Goal: Complete application form

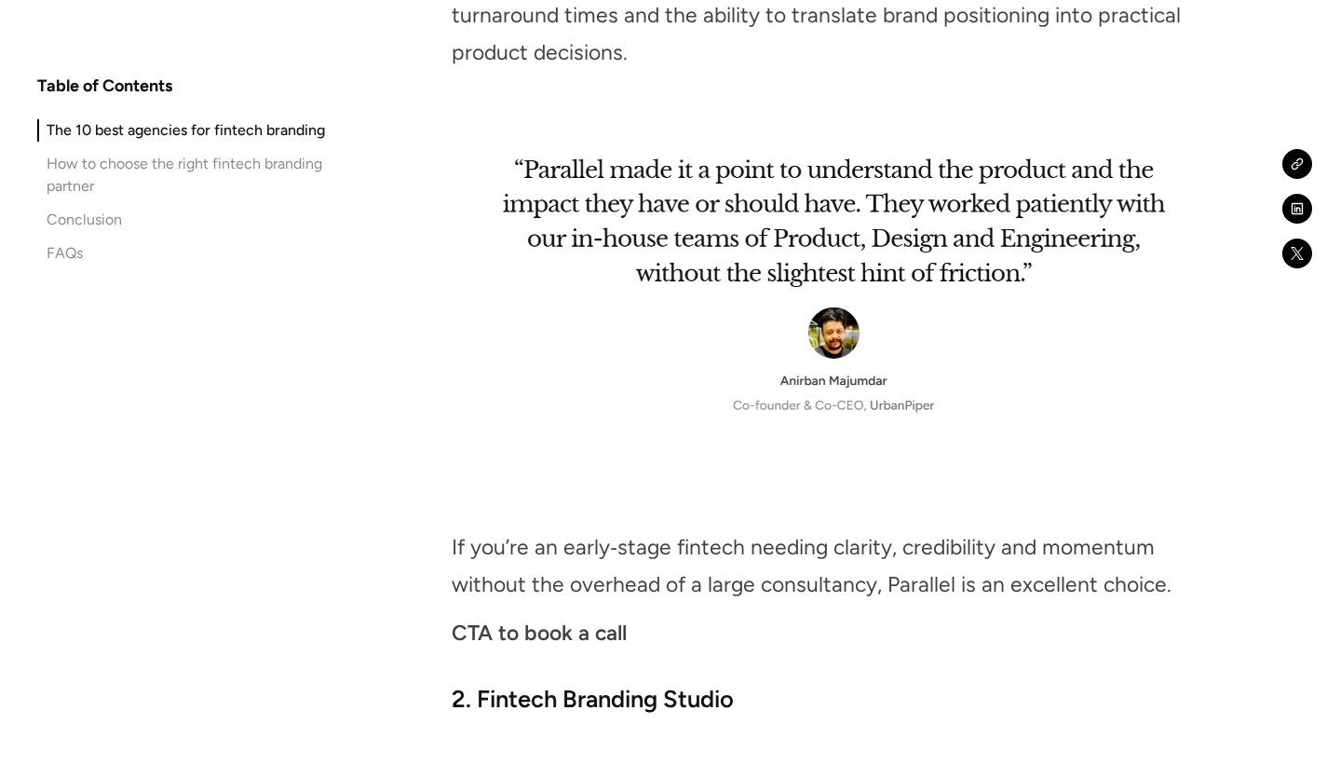
scroll to position [3059, 0]
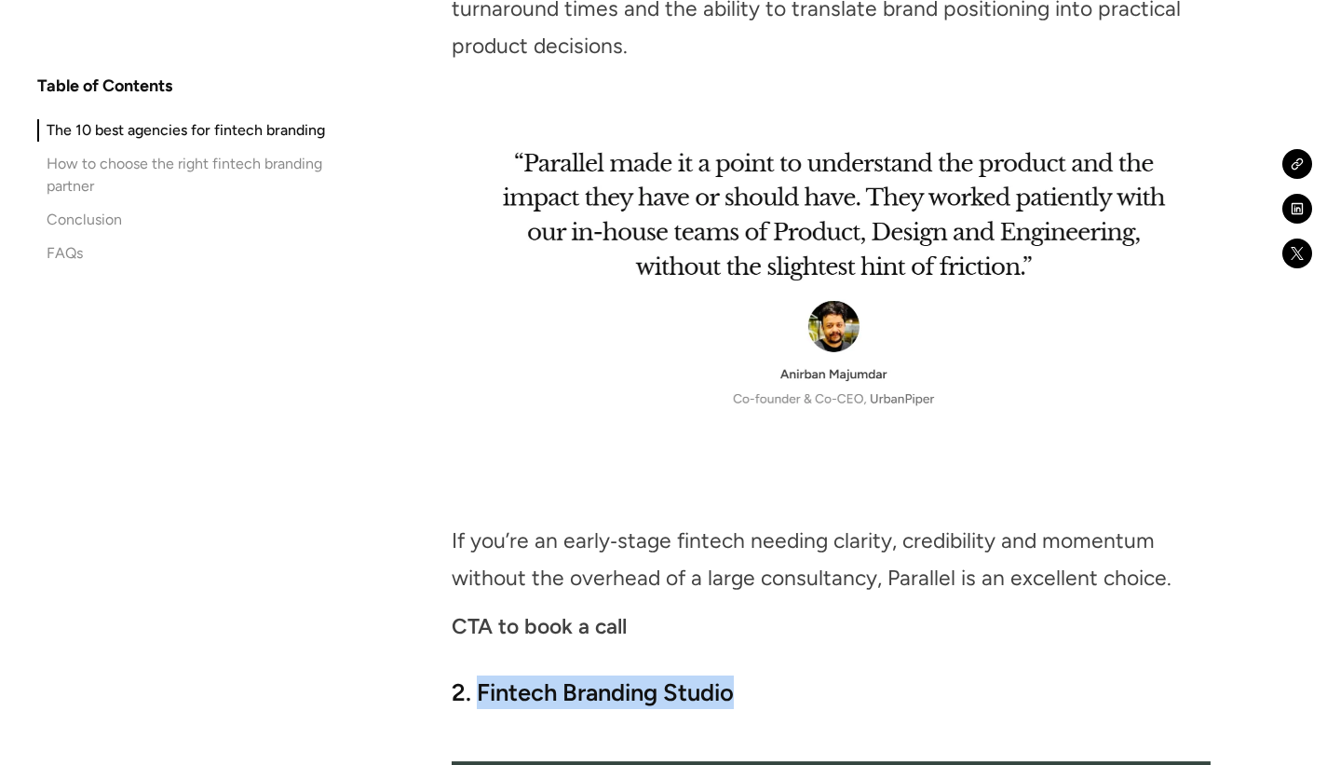
drag, startPoint x: 478, startPoint y: 315, endPoint x: 743, endPoint y: 316, distance: 265.4
click at [743, 675] on h3 "2. Fintech Branding Studio" at bounding box center [831, 692] width 758 height 34
copy strong "Fintech Branding Studio"
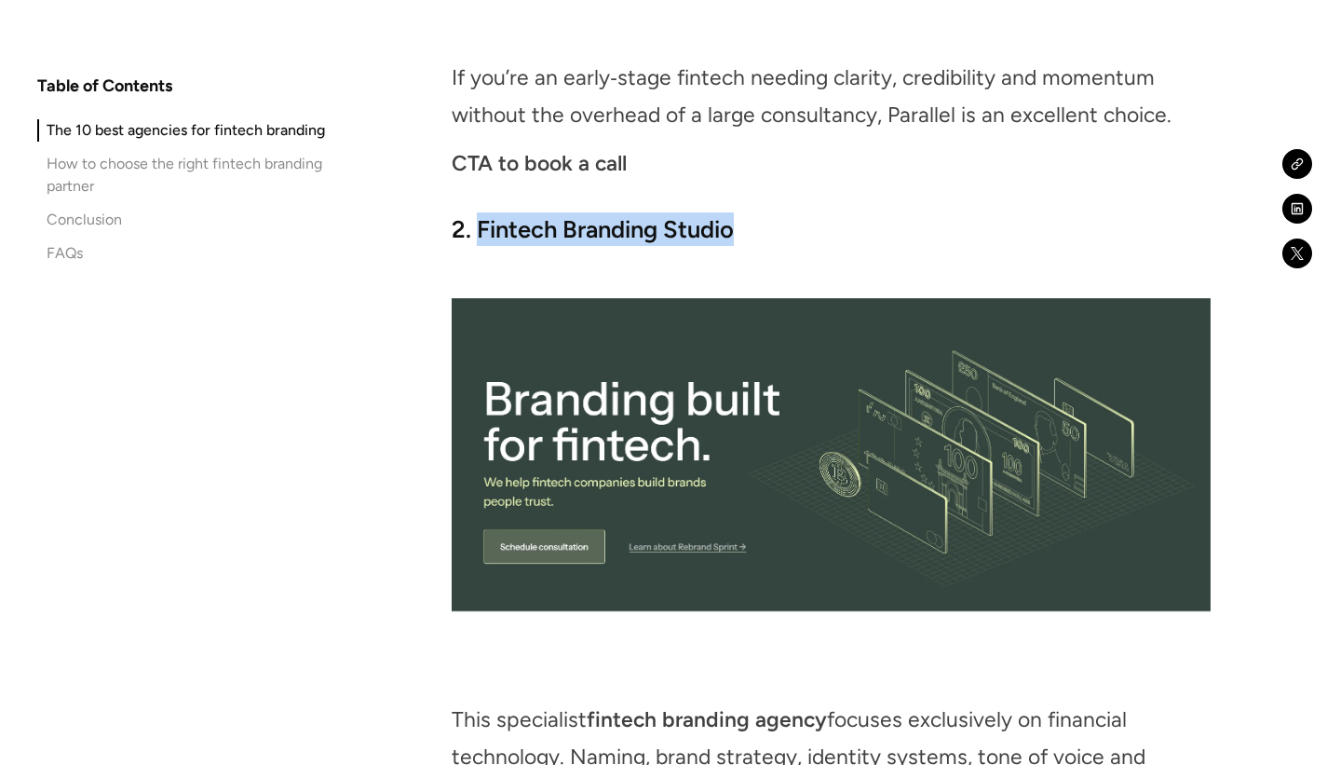
scroll to position [3525, 0]
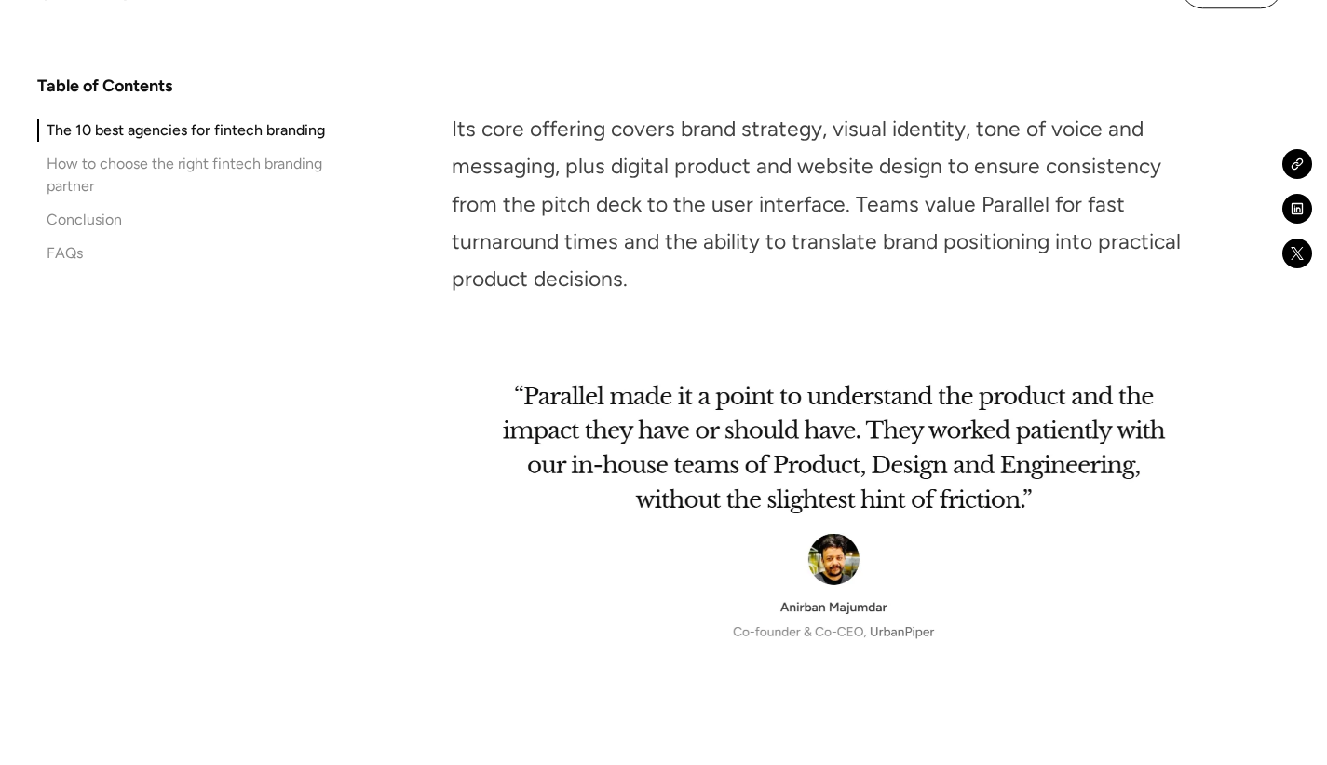
scroll to position [2860, 0]
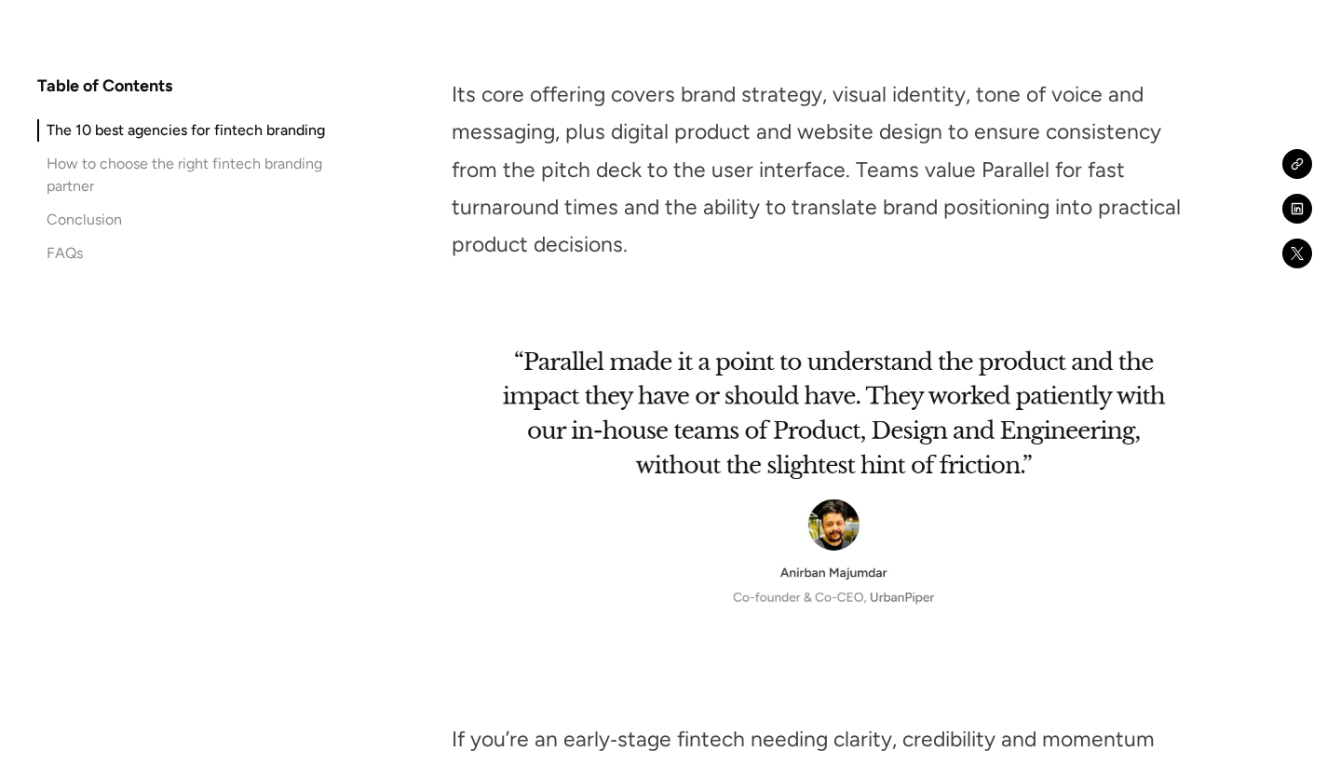
copy strong "Fintech Branding Studio"
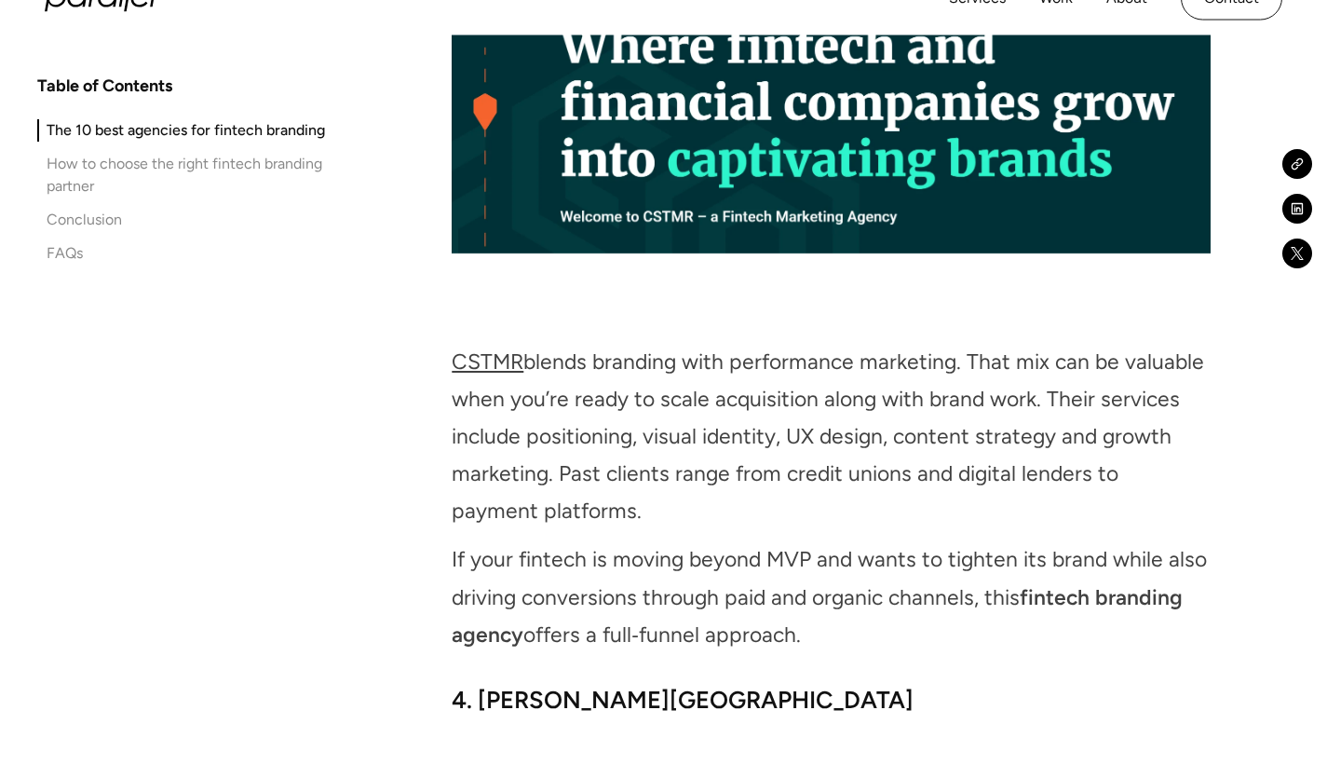
scroll to position [4640, 0]
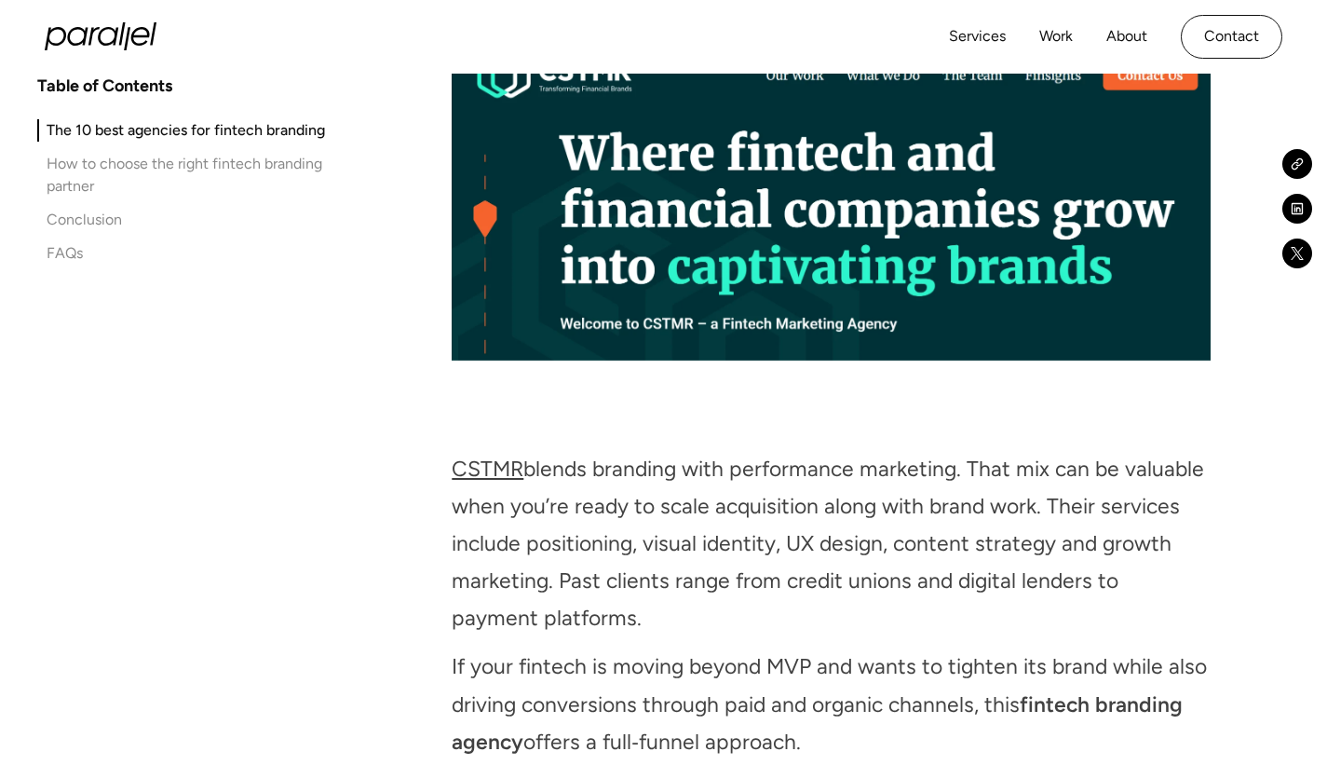
drag, startPoint x: 669, startPoint y: 181, endPoint x: 480, endPoint y: 174, distance: 189.2
copy strong "Desantis Breindel"
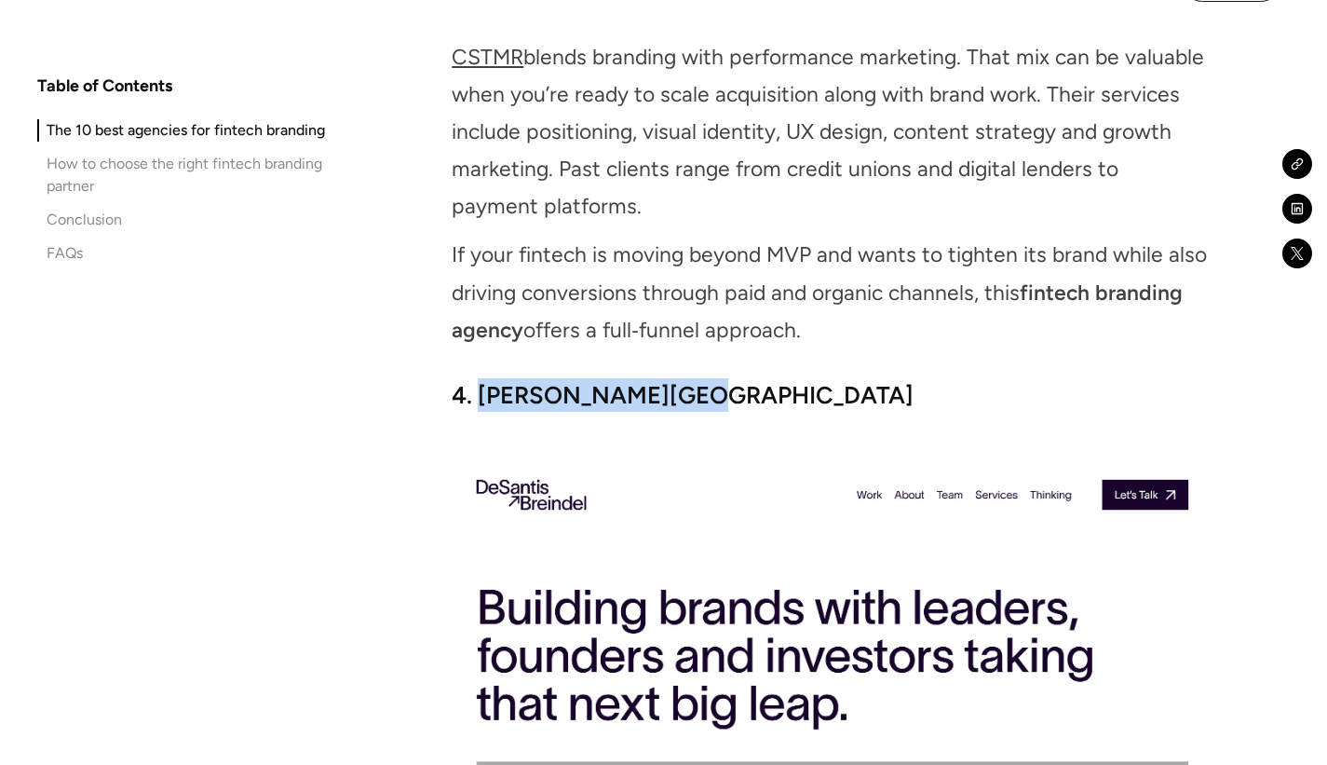
scroll to position [5097, 0]
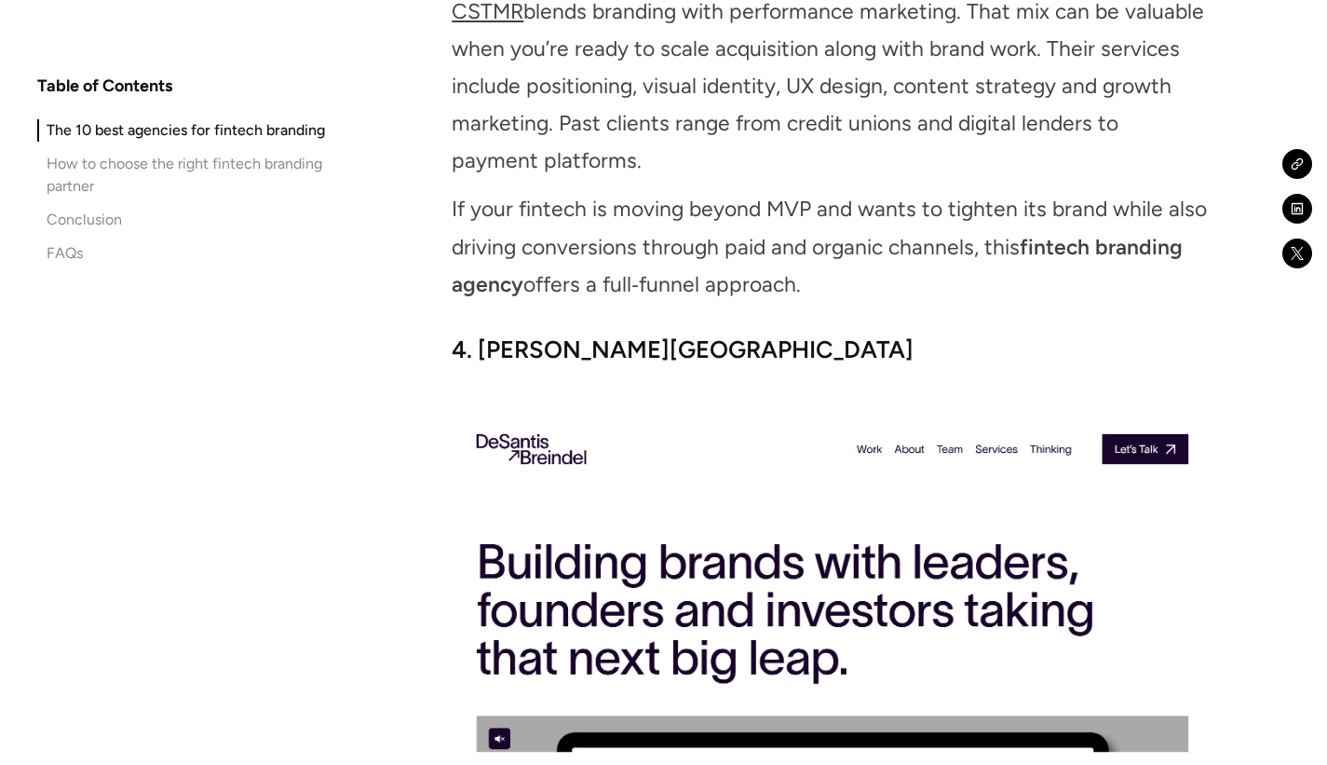
drag, startPoint x: 478, startPoint y: 556, endPoint x: 589, endPoint y: 559, distance: 110.9
copy strong "MVP Grow"
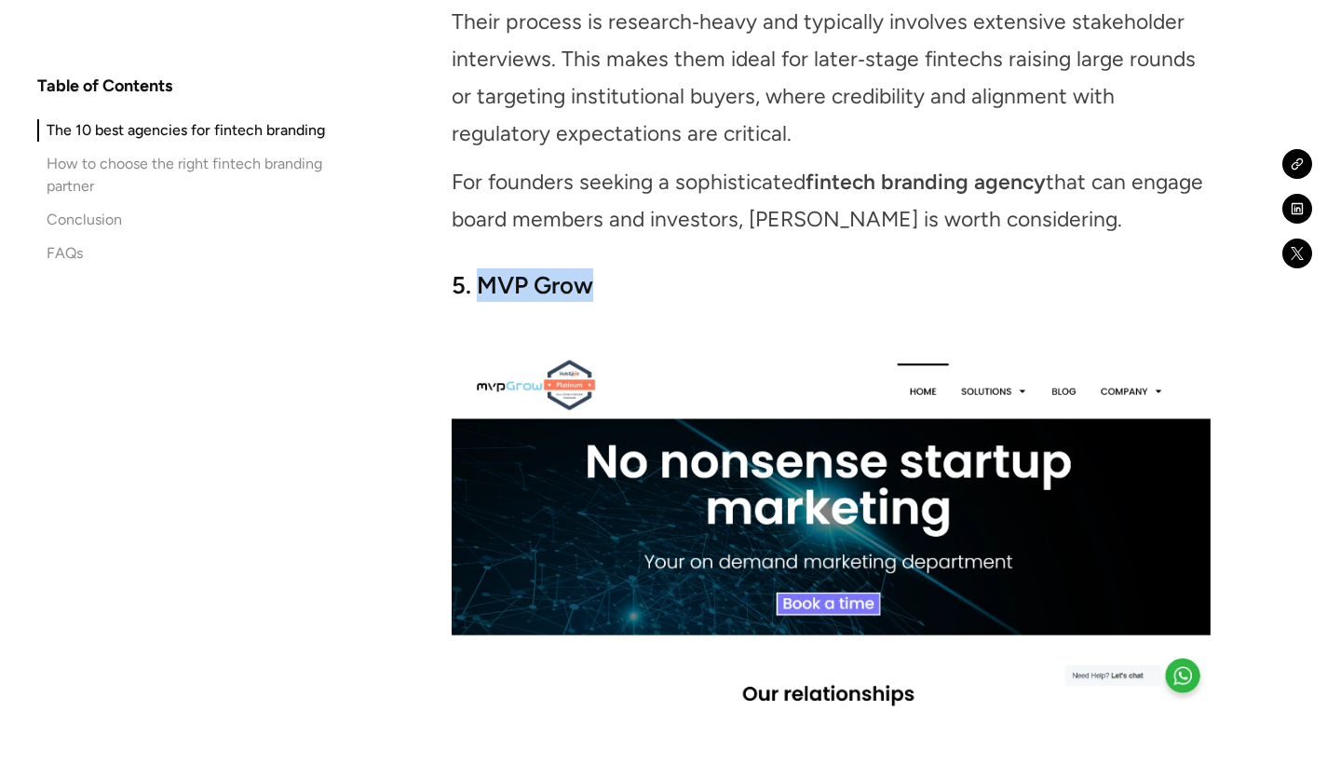
scroll to position [6126, 0]
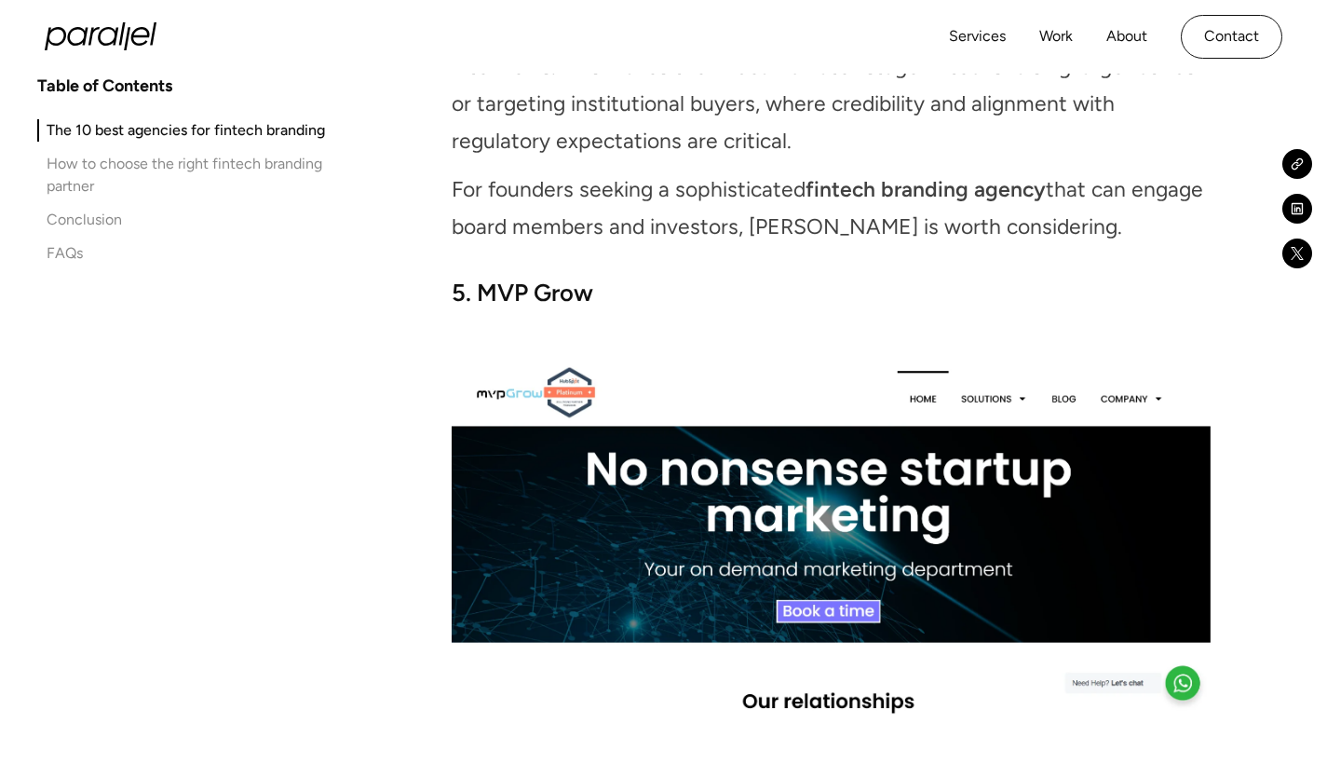
drag, startPoint x: 477, startPoint y: 270, endPoint x: 577, endPoint y: 272, distance: 100.6
copy strong "Uxstudio"
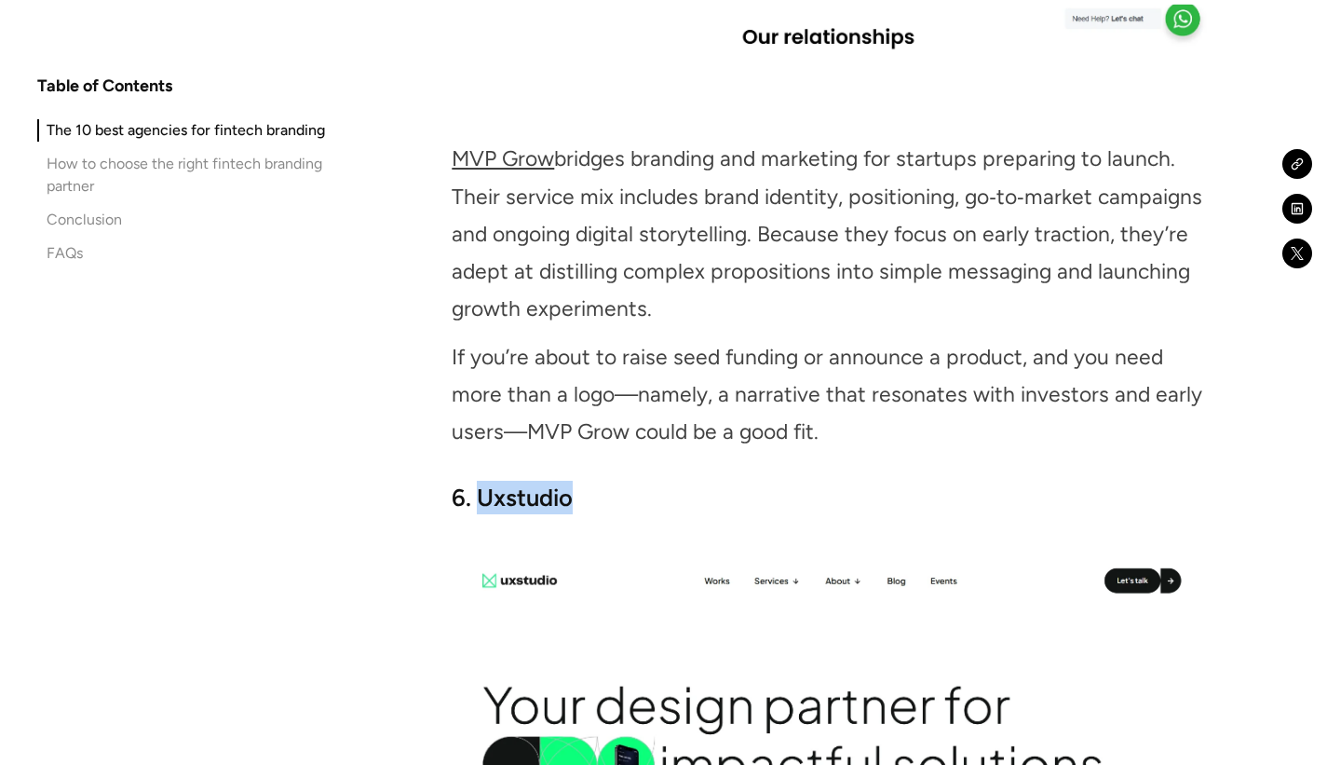
scroll to position [6808, 0]
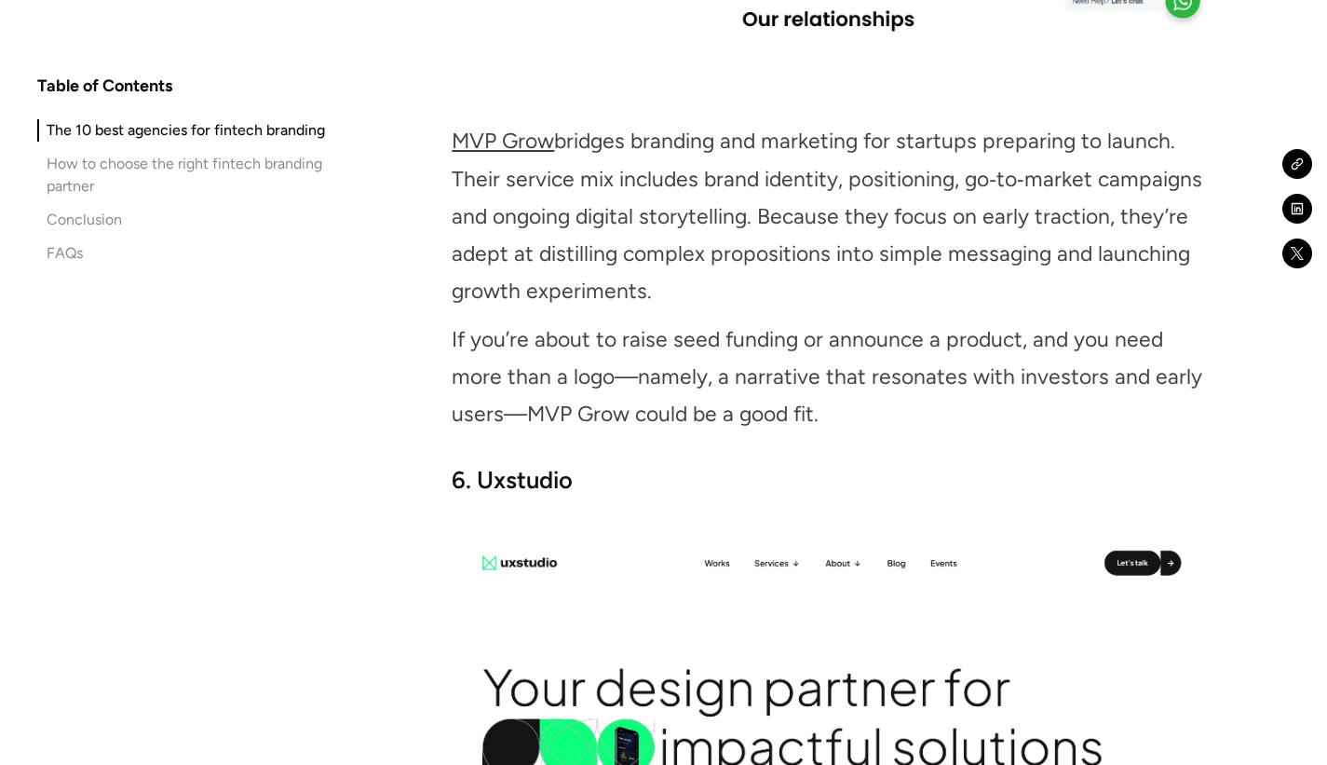
drag, startPoint x: 610, startPoint y: 429, endPoint x: 478, endPoint y: 429, distance: 132.3
copy strong "Siege Media"
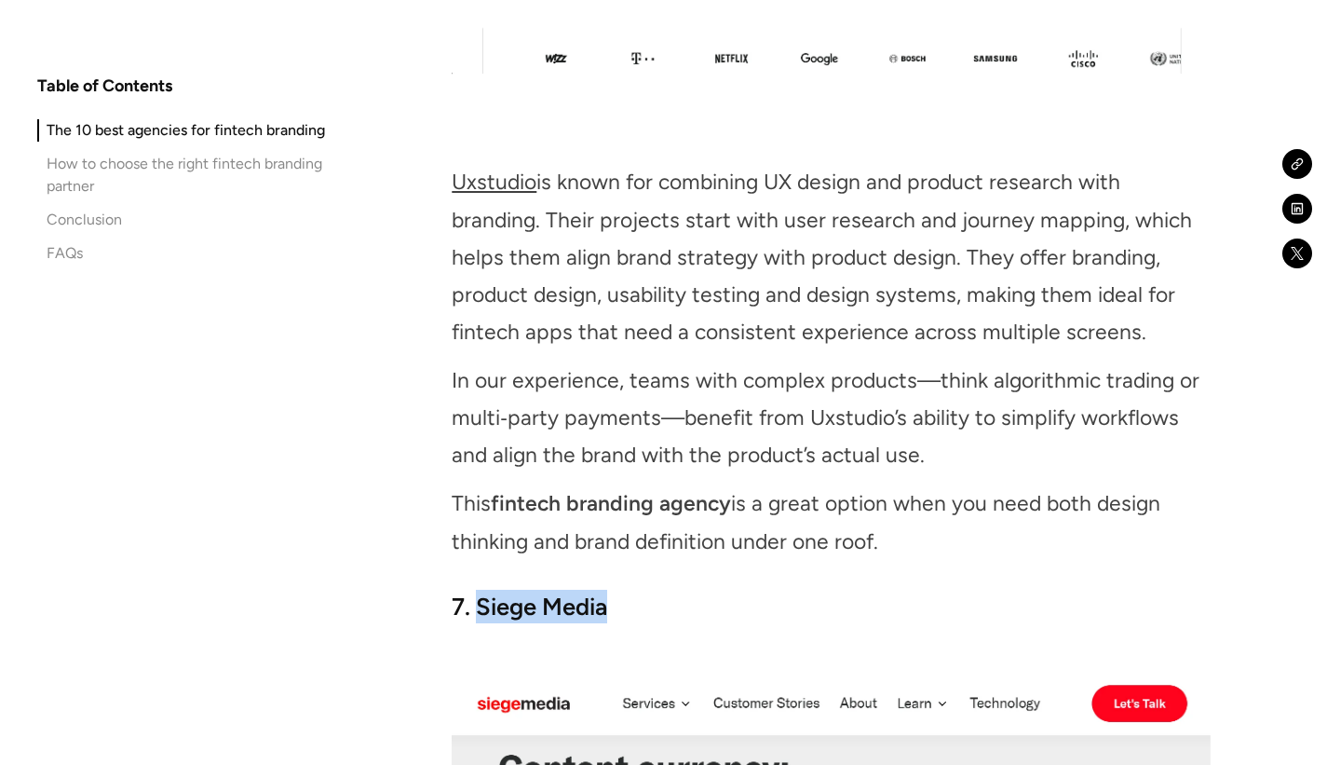
scroll to position [7764, 0]
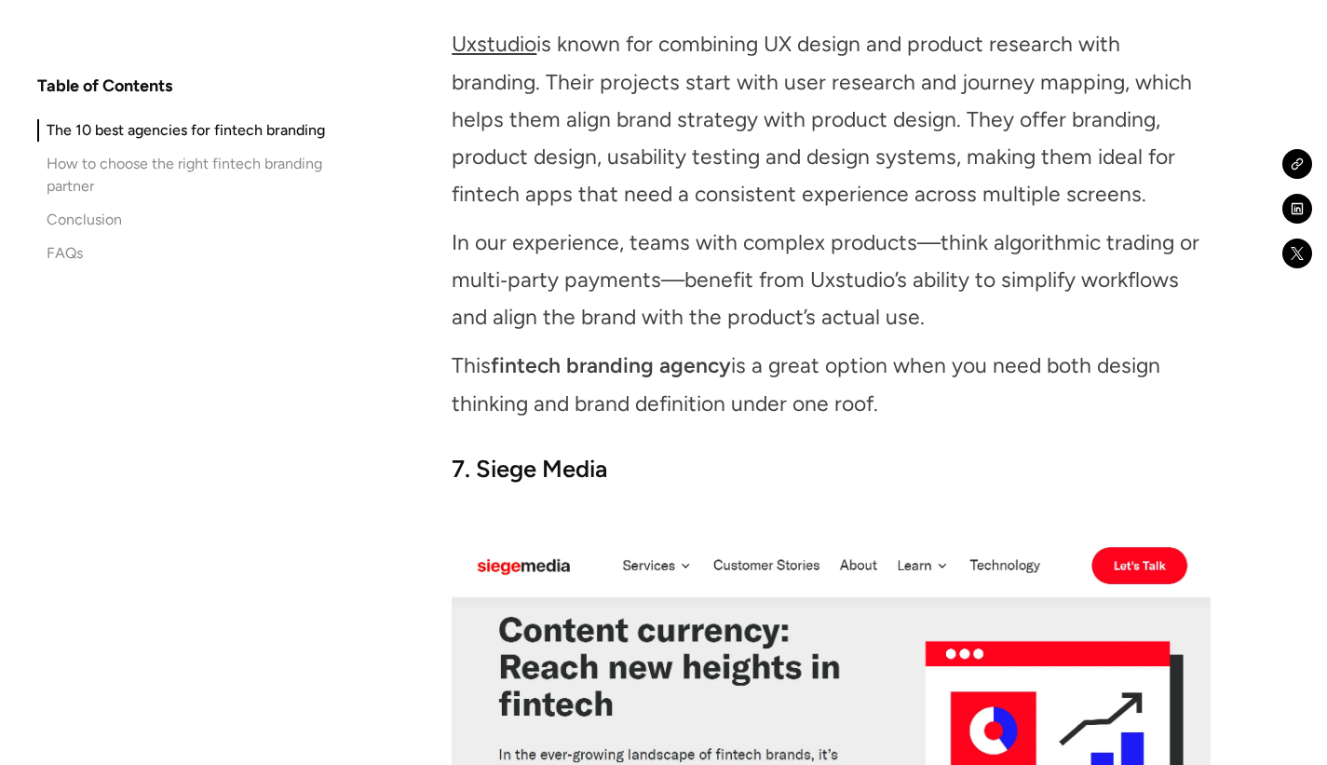
drag, startPoint x: 480, startPoint y: 292, endPoint x: 649, endPoint y: 291, distance: 169.5
copy strong "Radish Lab"
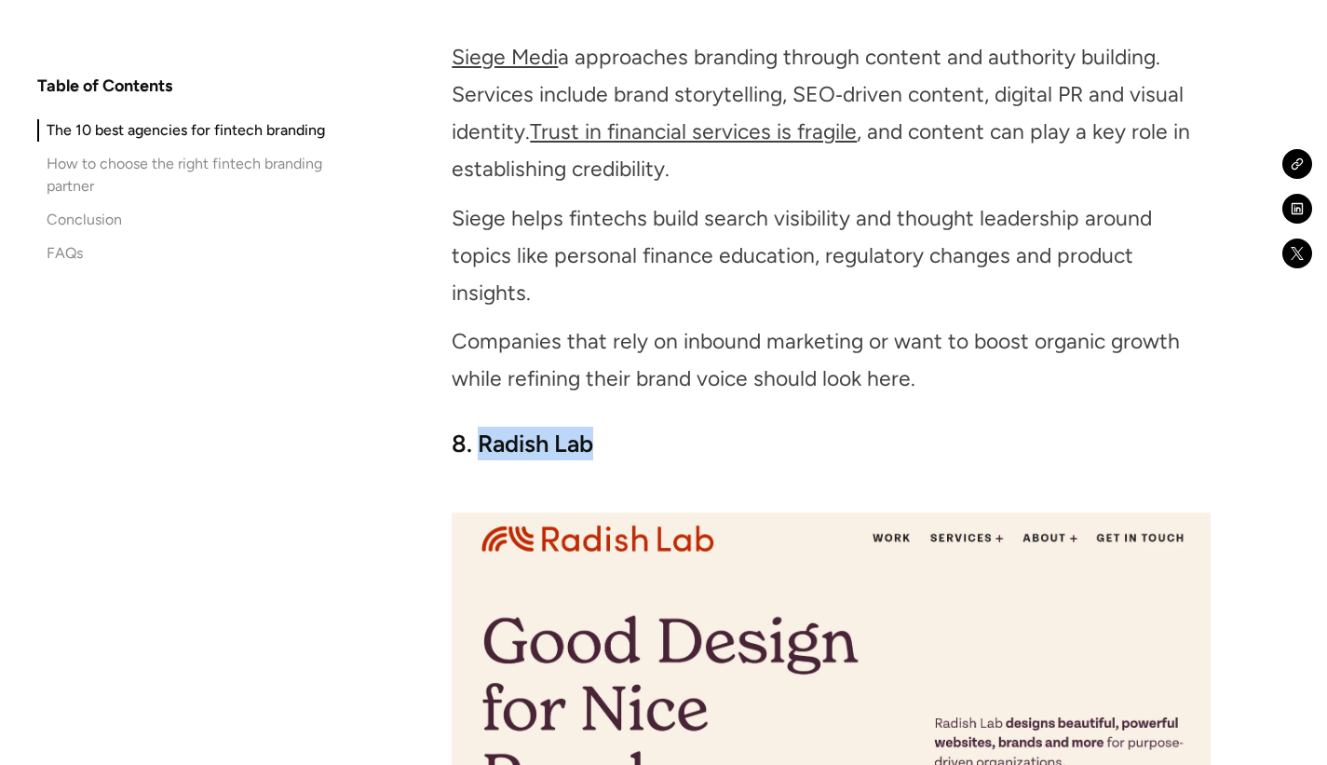
scroll to position [8732, 0]
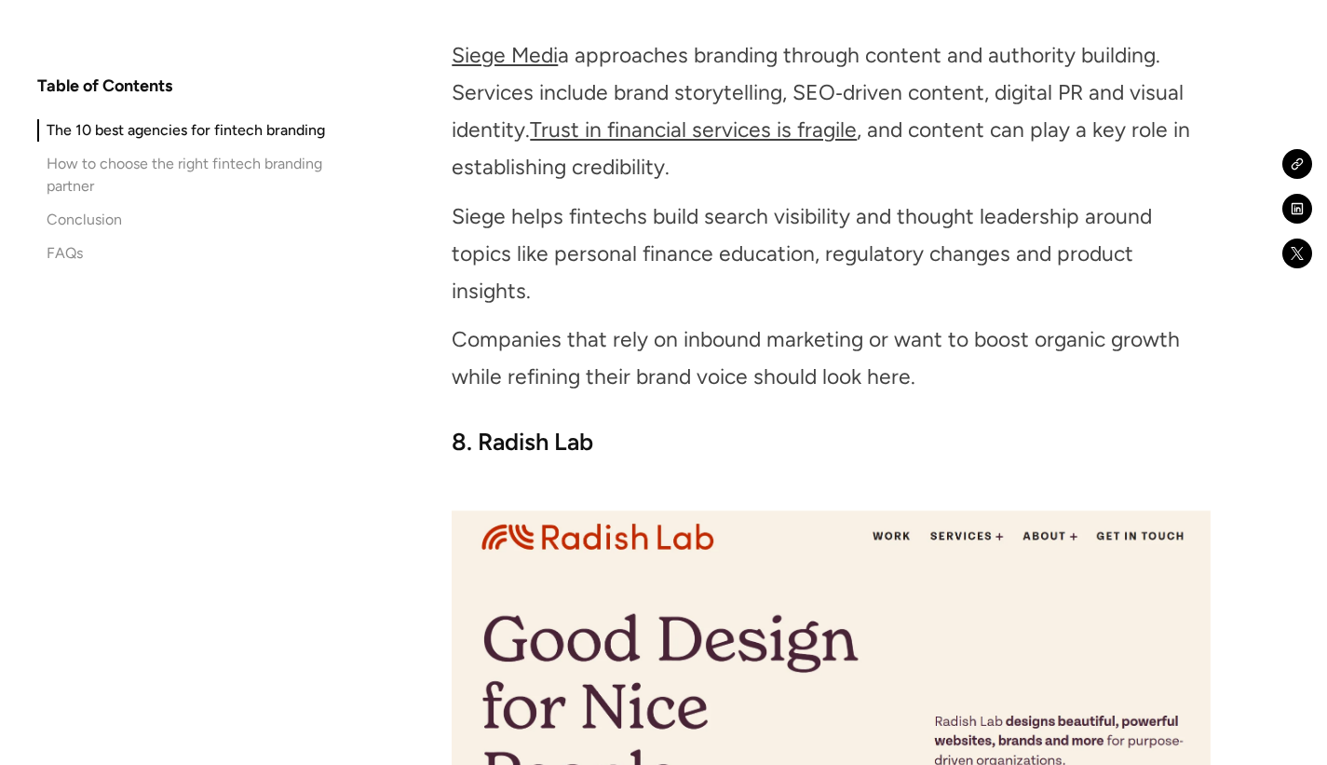
drag, startPoint x: 482, startPoint y: 88, endPoint x: 652, endPoint y: 94, distance: 170.6
copy strong "Electric Enjin"
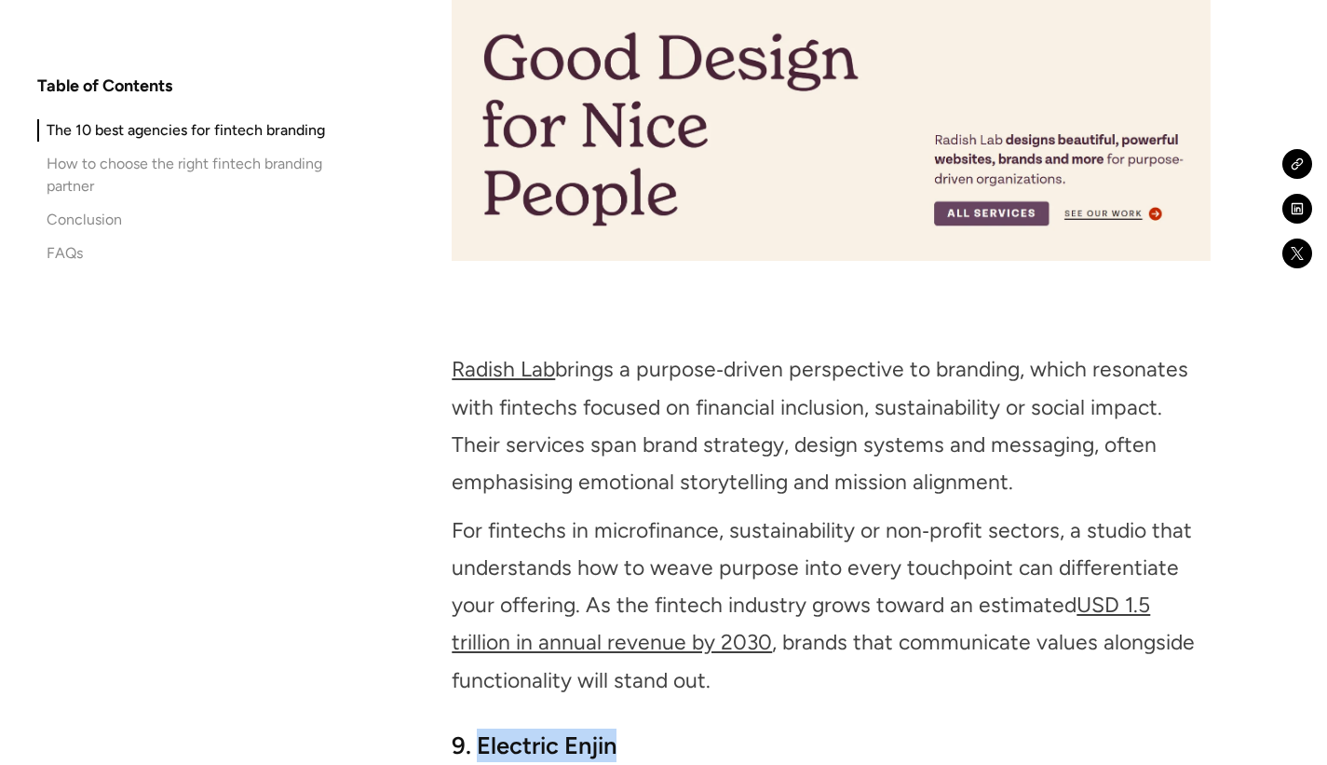
scroll to position [9314, 0]
drag, startPoint x: 489, startPoint y: 227, endPoint x: 592, endPoint y: 238, distance: 104.0
copy strong "Neuelane"
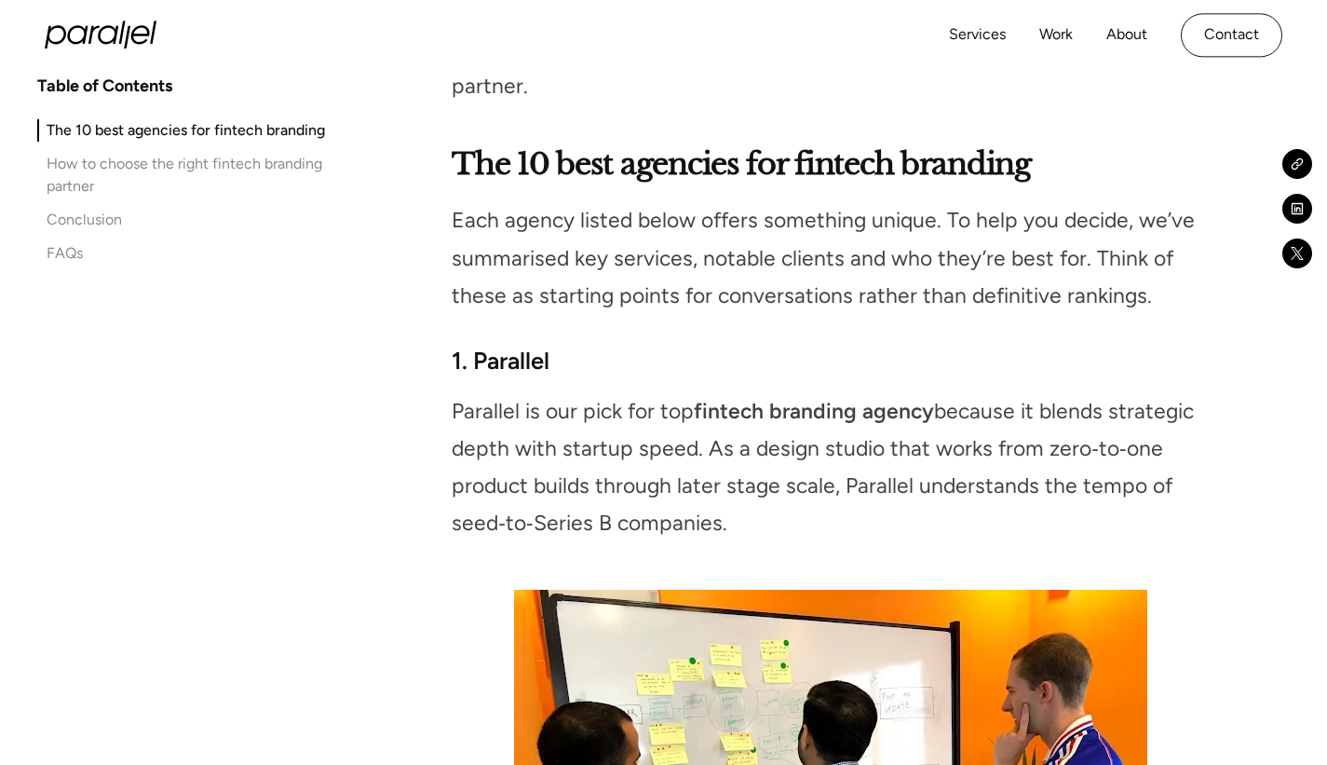
scroll to position [1779, 0]
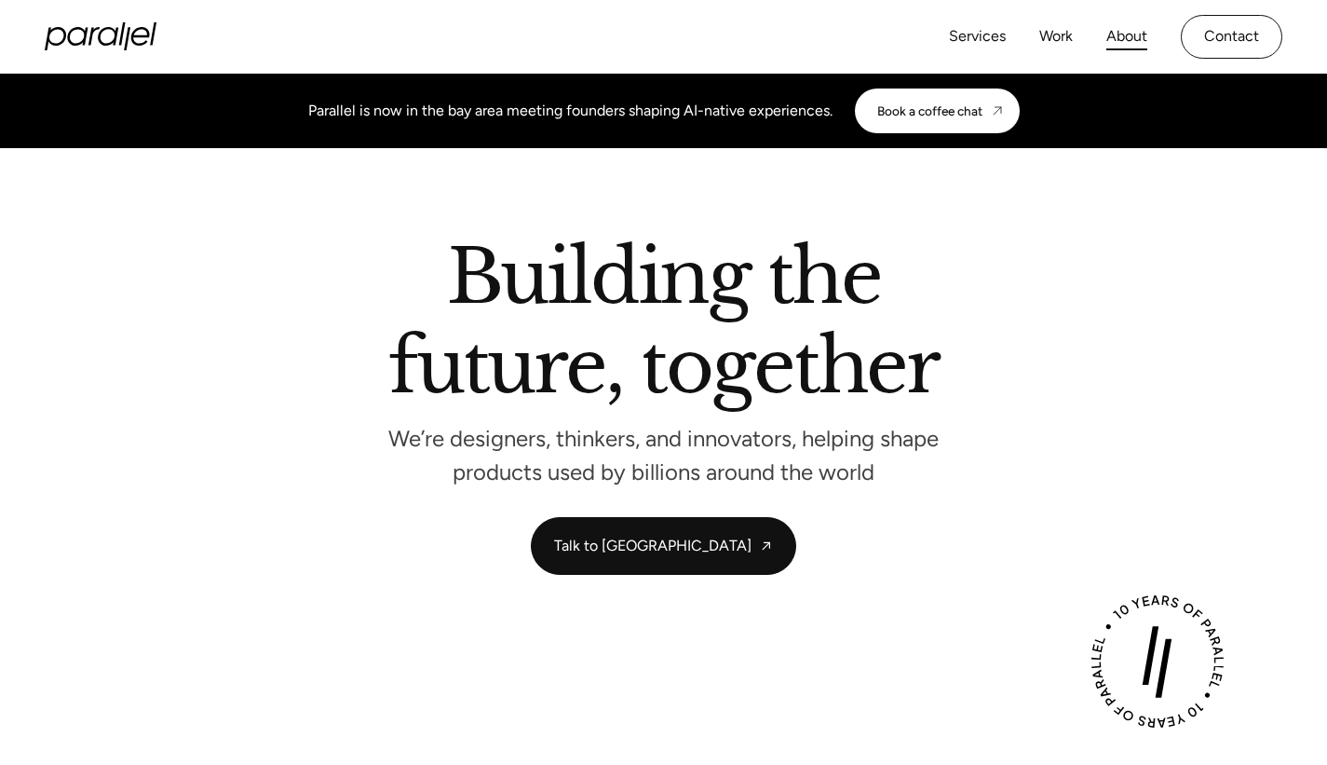
click at [1118, 37] on link "About" at bounding box center [1126, 36] width 41 height 27
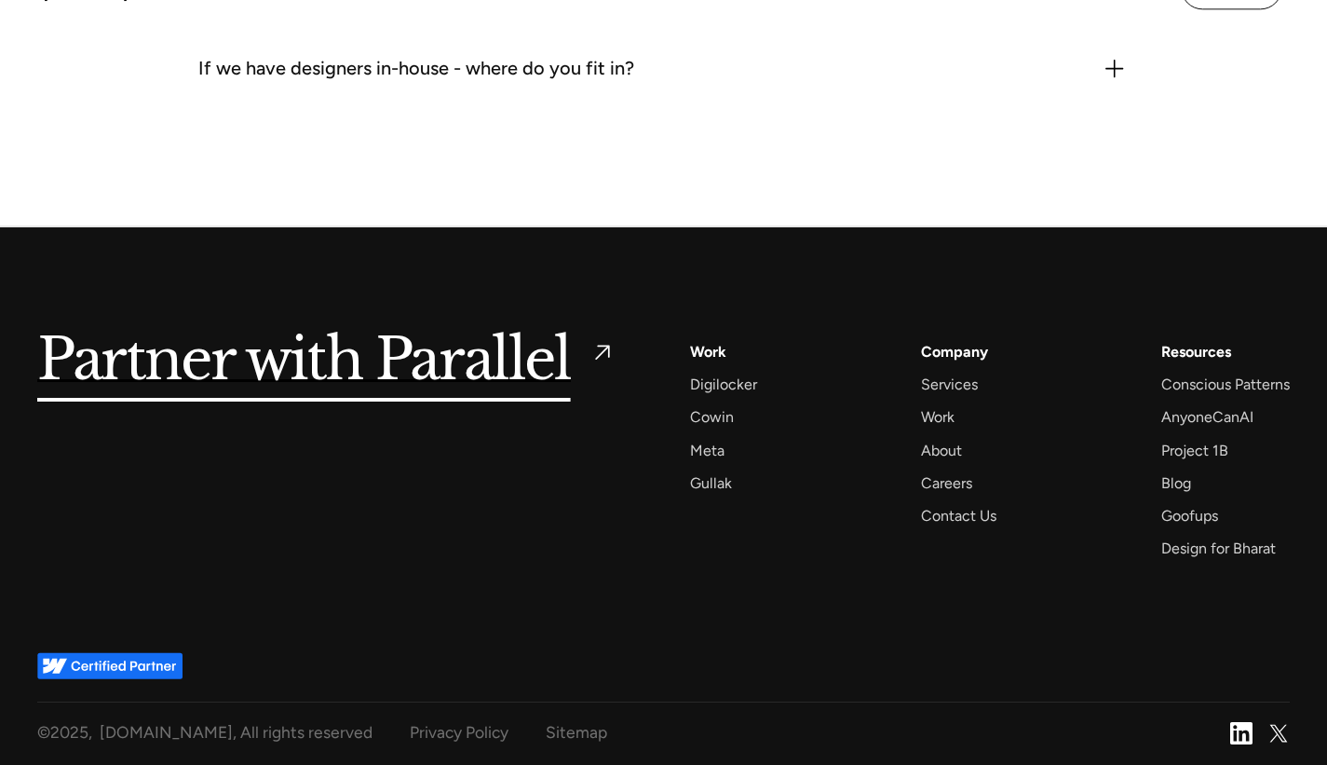
scroll to position [2571, 0]
click at [947, 528] on div "Contact Us" at bounding box center [958, 515] width 75 height 25
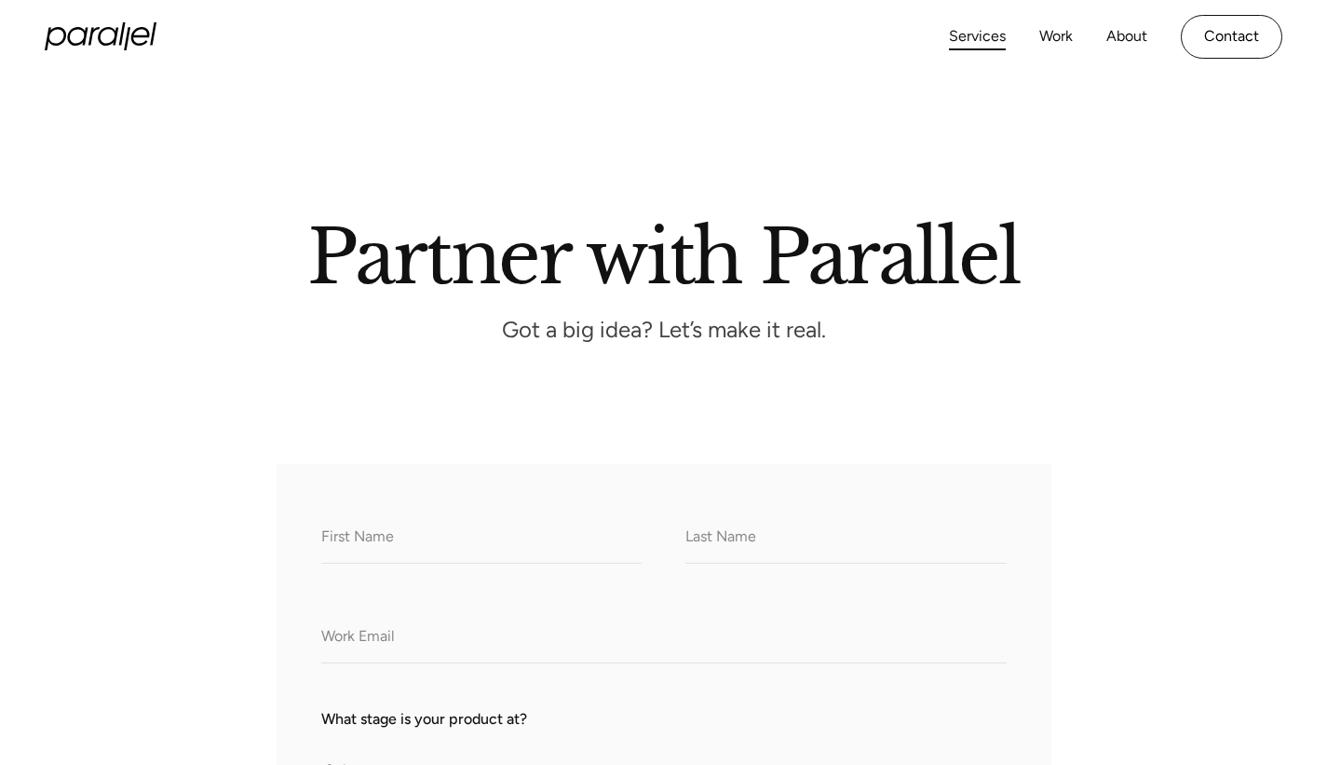
click at [966, 40] on link "Services" at bounding box center [977, 36] width 57 height 27
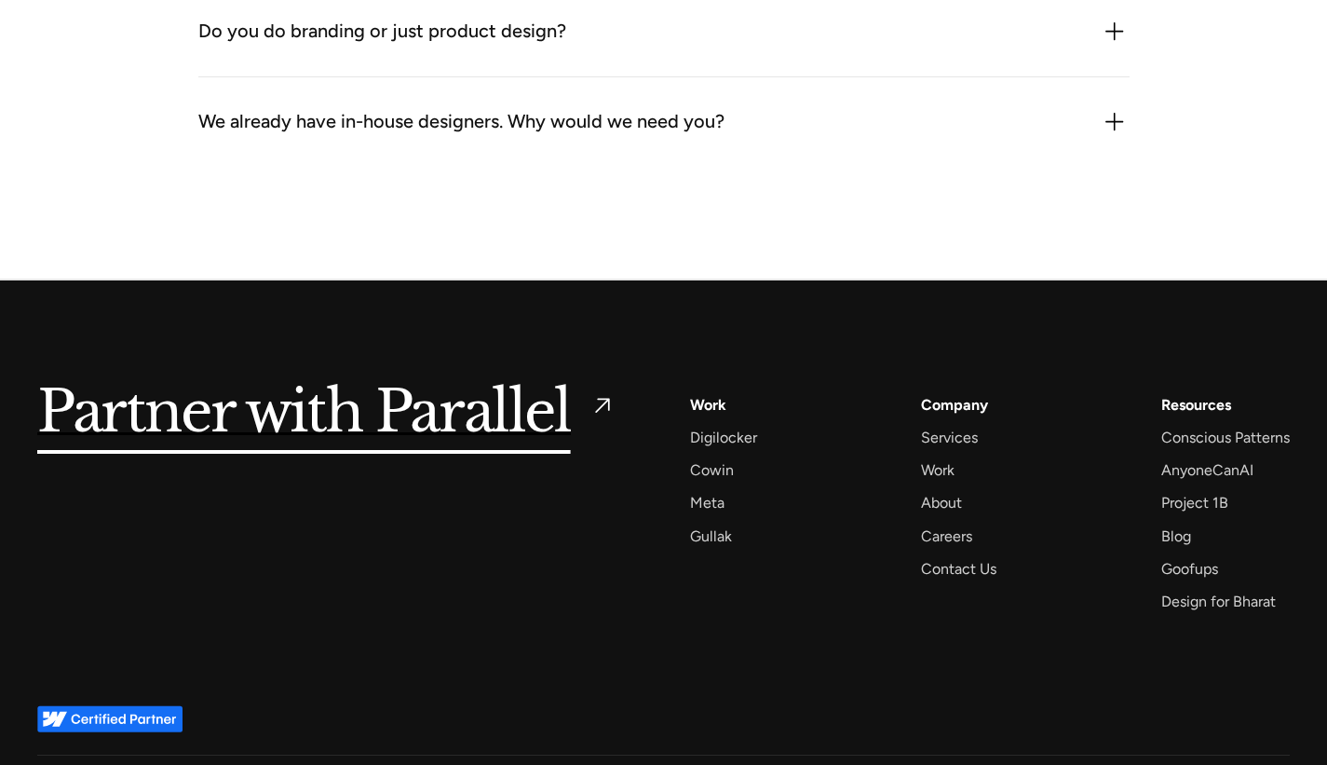
scroll to position [5863, 0]
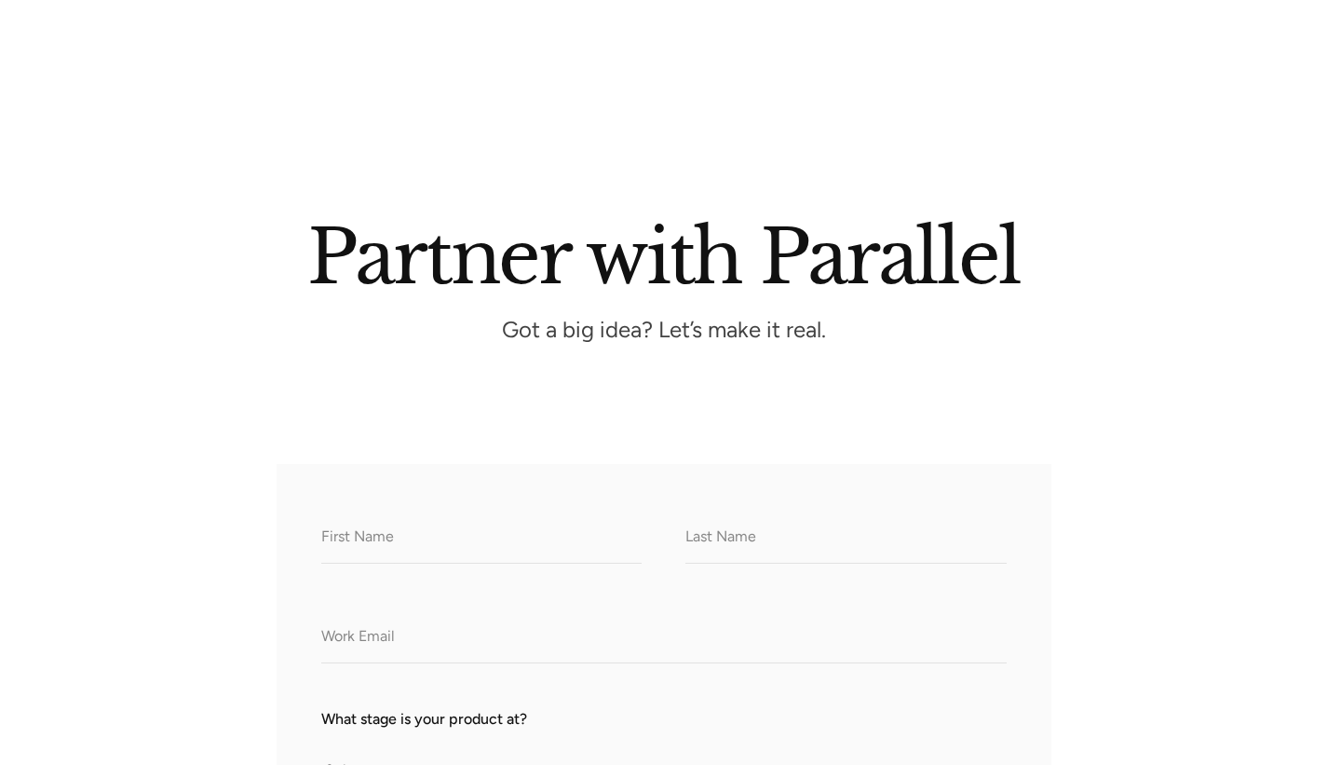
scroll to position [414, 0]
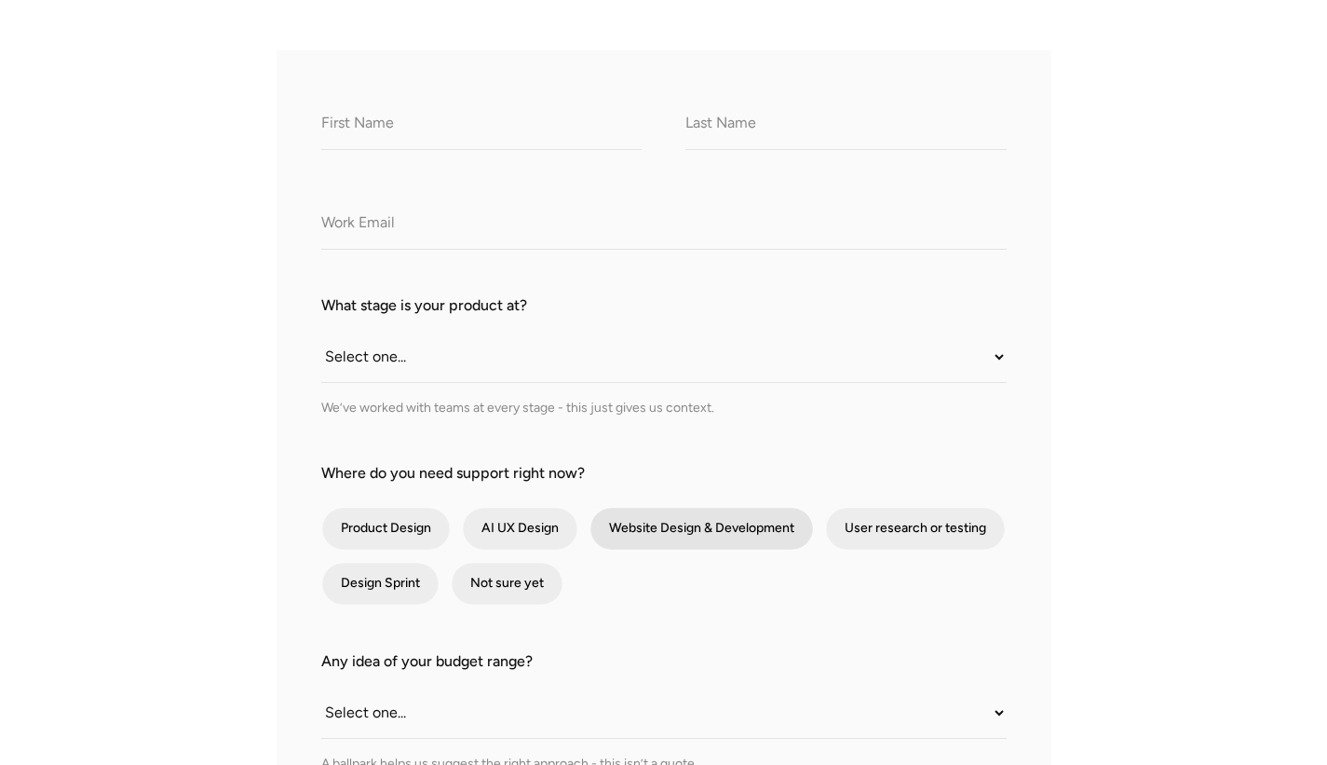
click at [711, 549] on div "contact-form" at bounding box center [701, 529] width 223 height 42
click at [621, 535] on input "Website Design & Development" at bounding box center [615, 528] width 12 height 12
checkbox input "true"
click at [524, 549] on div "contact-form" at bounding box center [520, 529] width 115 height 42
click at [494, 535] on input "AI UX Design" at bounding box center [488, 528] width 12 height 12
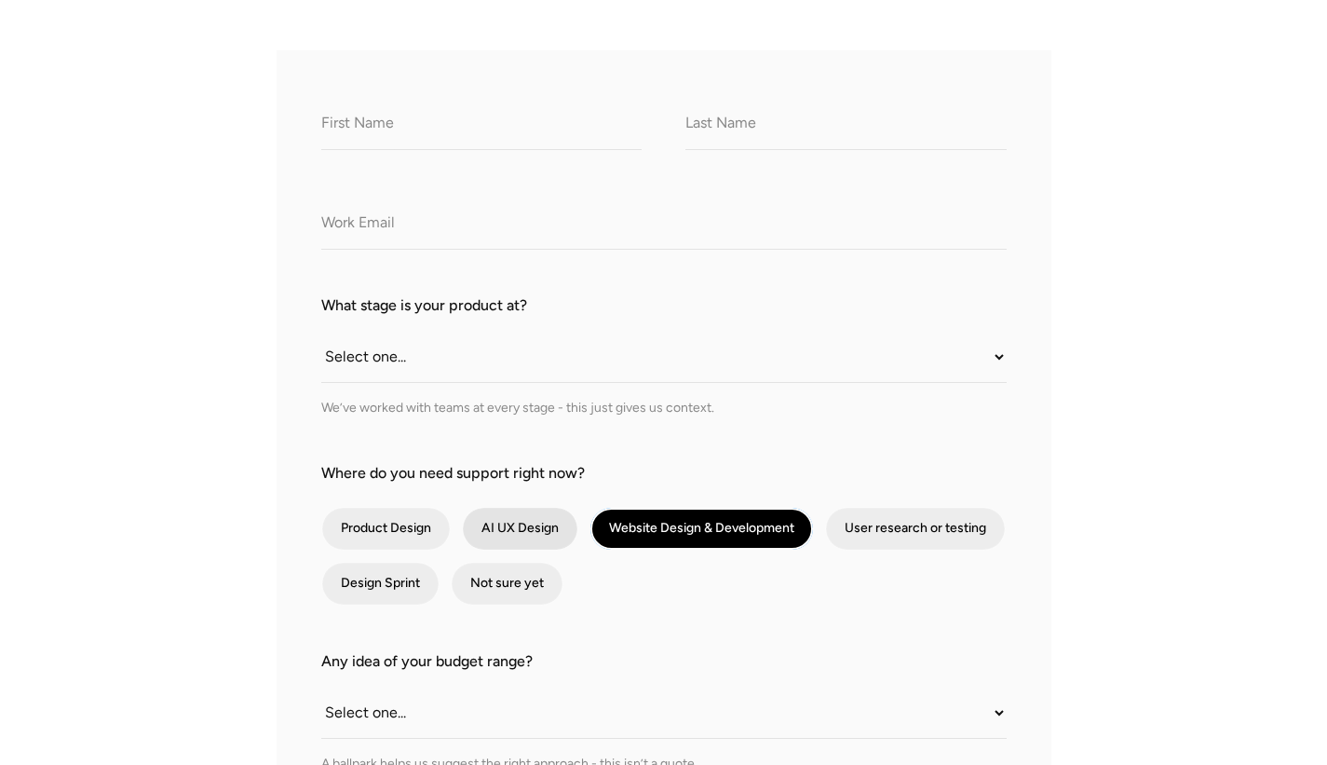
checkbox input "true"
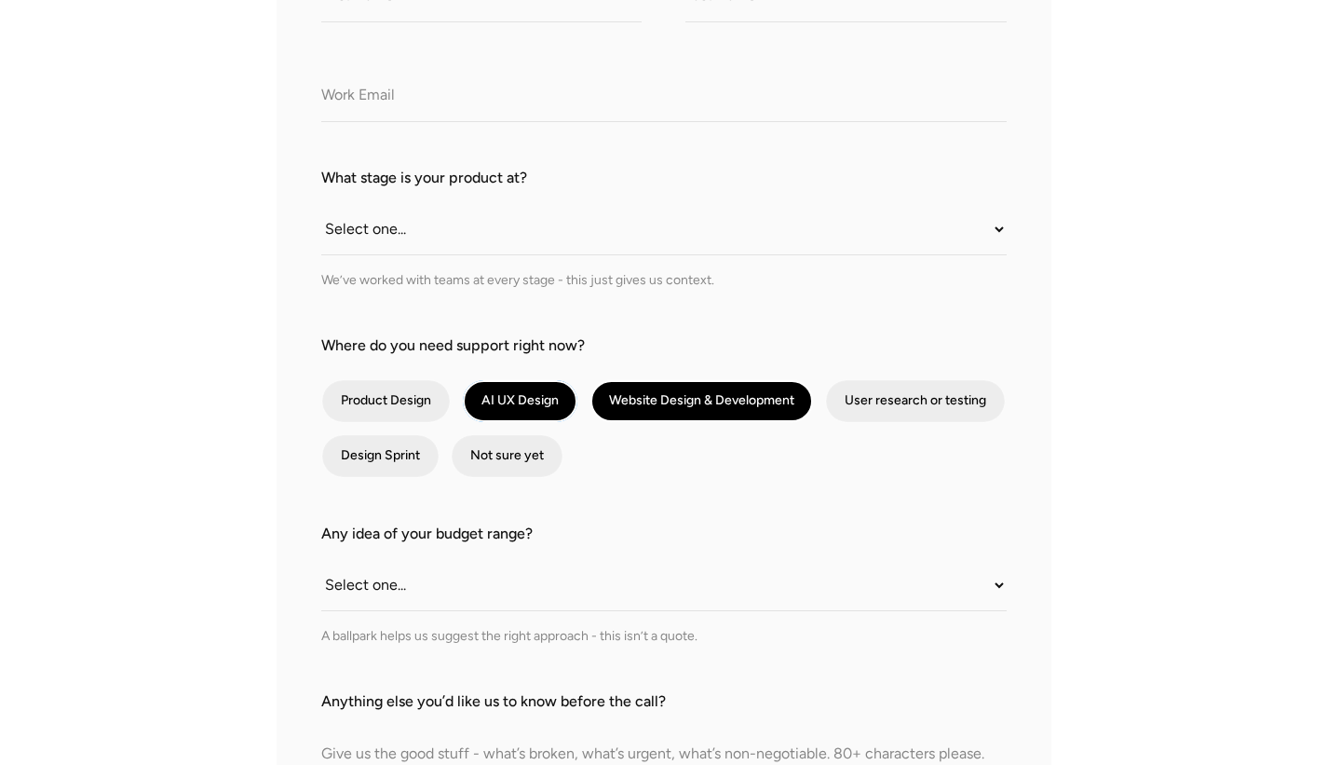
scroll to position [561, 0]
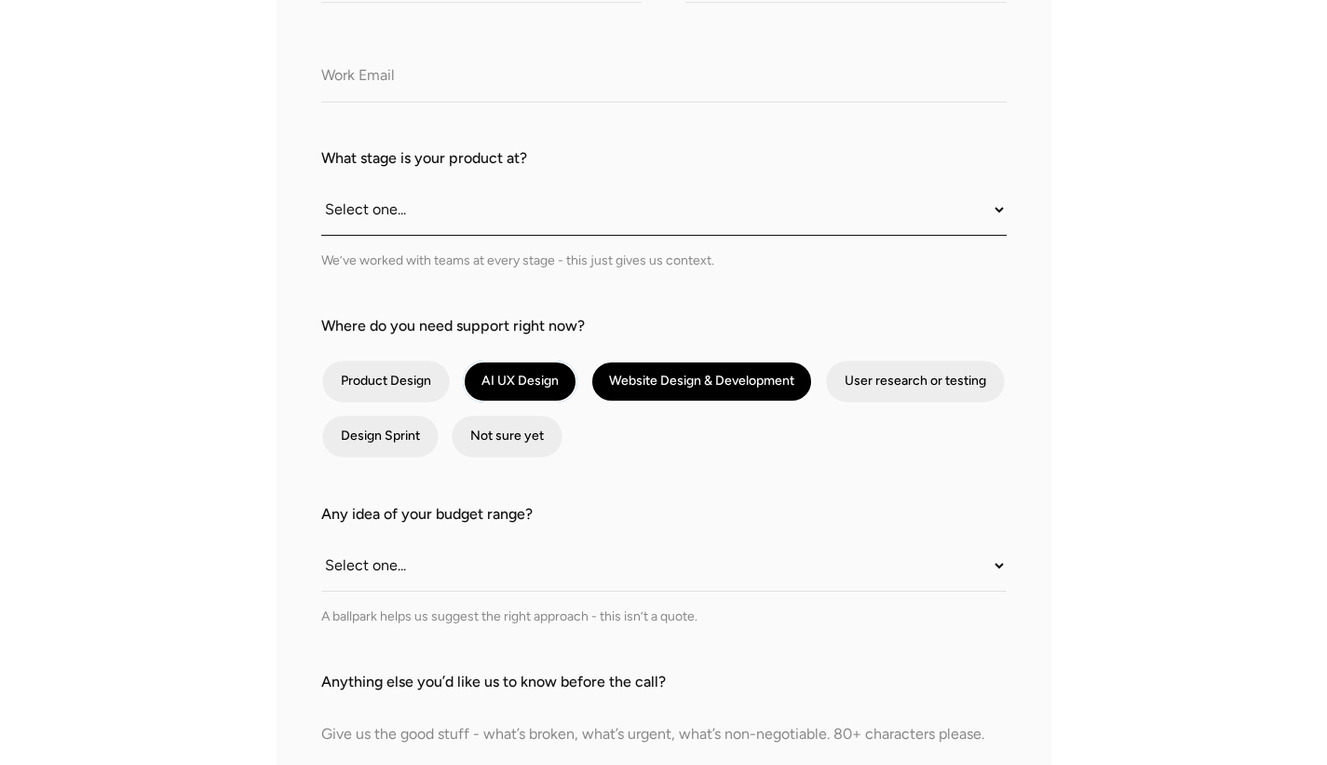
click at [418, 236] on select "Select one... Still an idea Building MVP Live with early users Scaling fast Som…" at bounding box center [663, 209] width 685 height 51
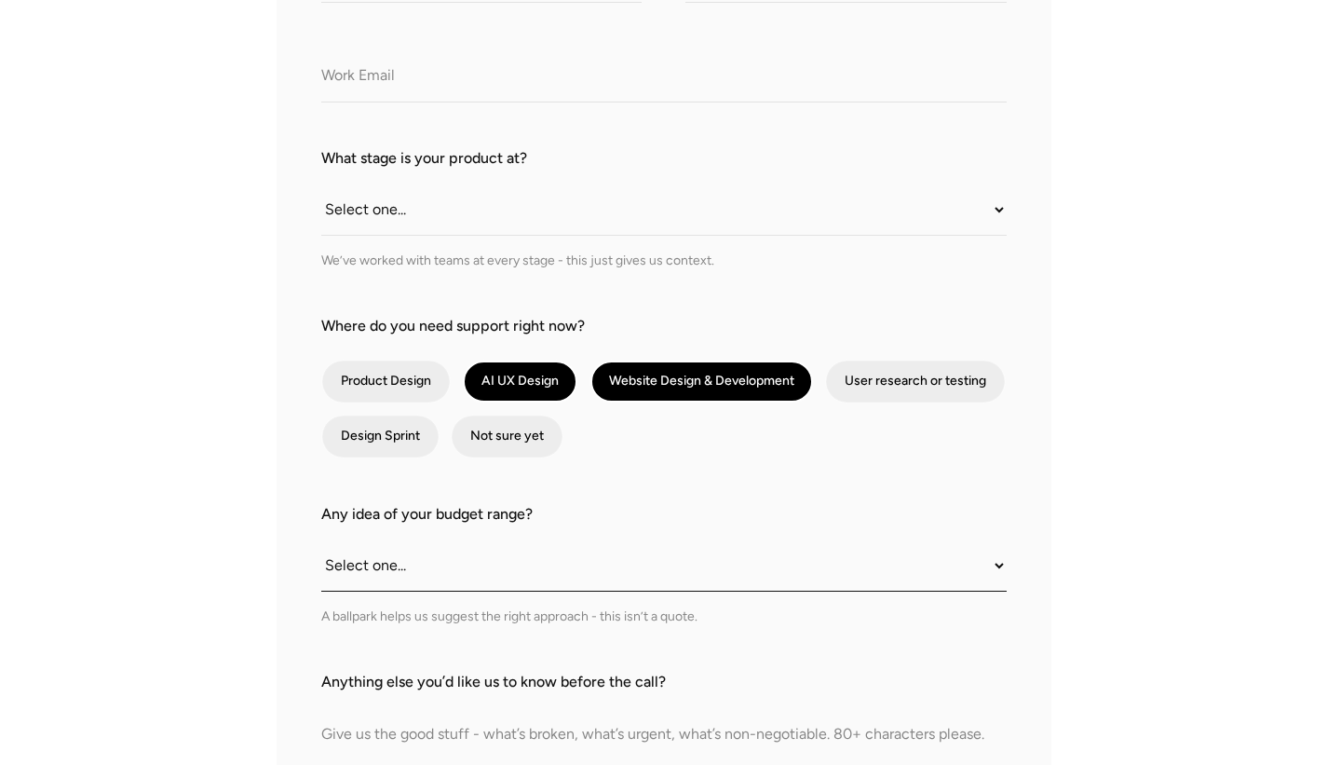
click at [380, 591] on select "Select one... Under $10K $10K–$25K $25K–$50K $50K+" at bounding box center [663, 565] width 685 height 51
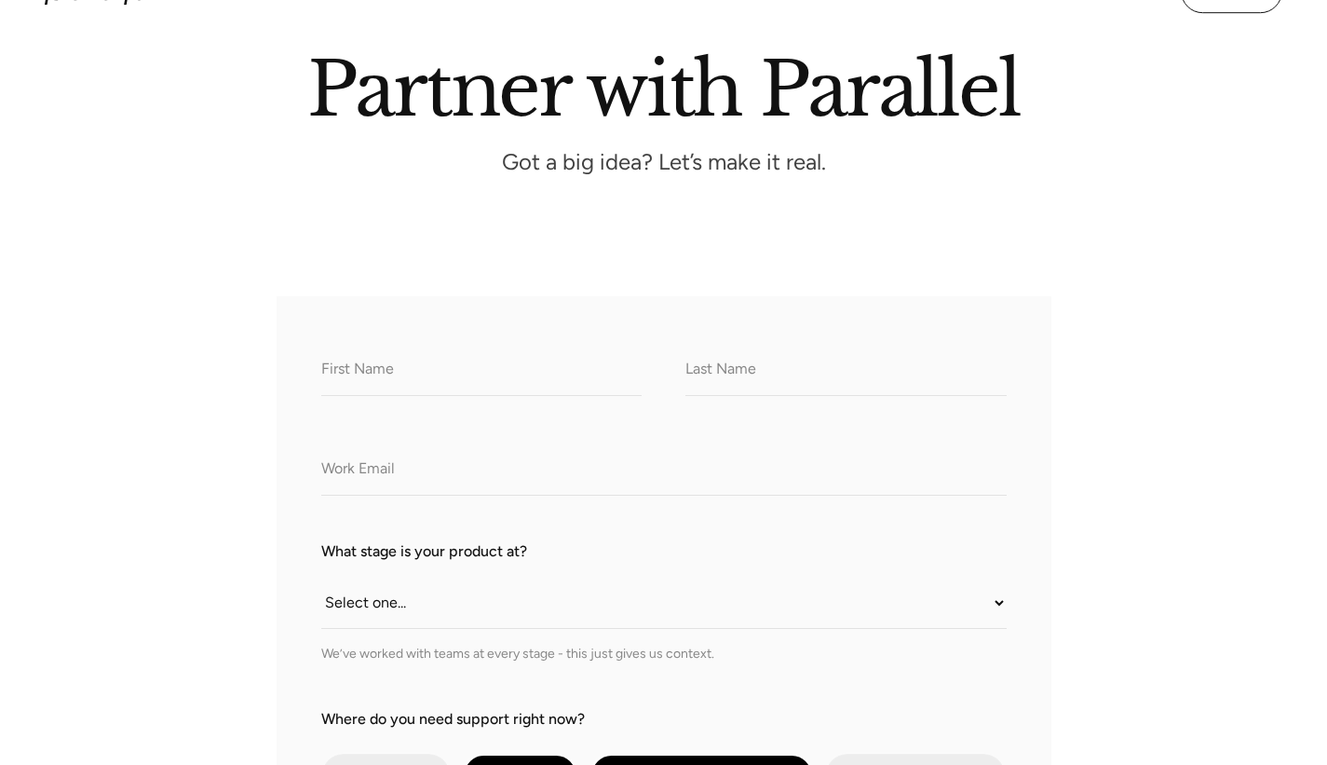
scroll to position [169, 0]
click at [440, 395] on input "What do we call you?" at bounding box center [481, 369] width 320 height 51
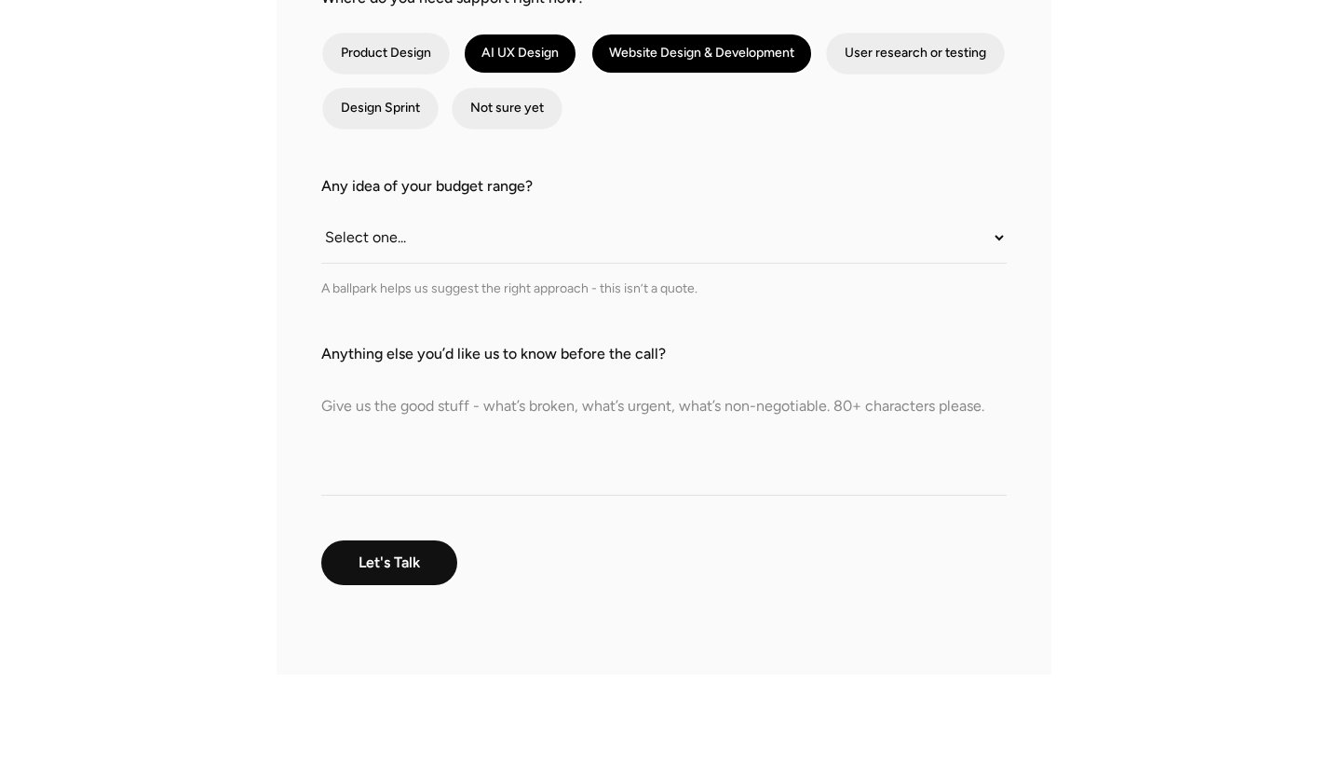
scroll to position [907, 0]
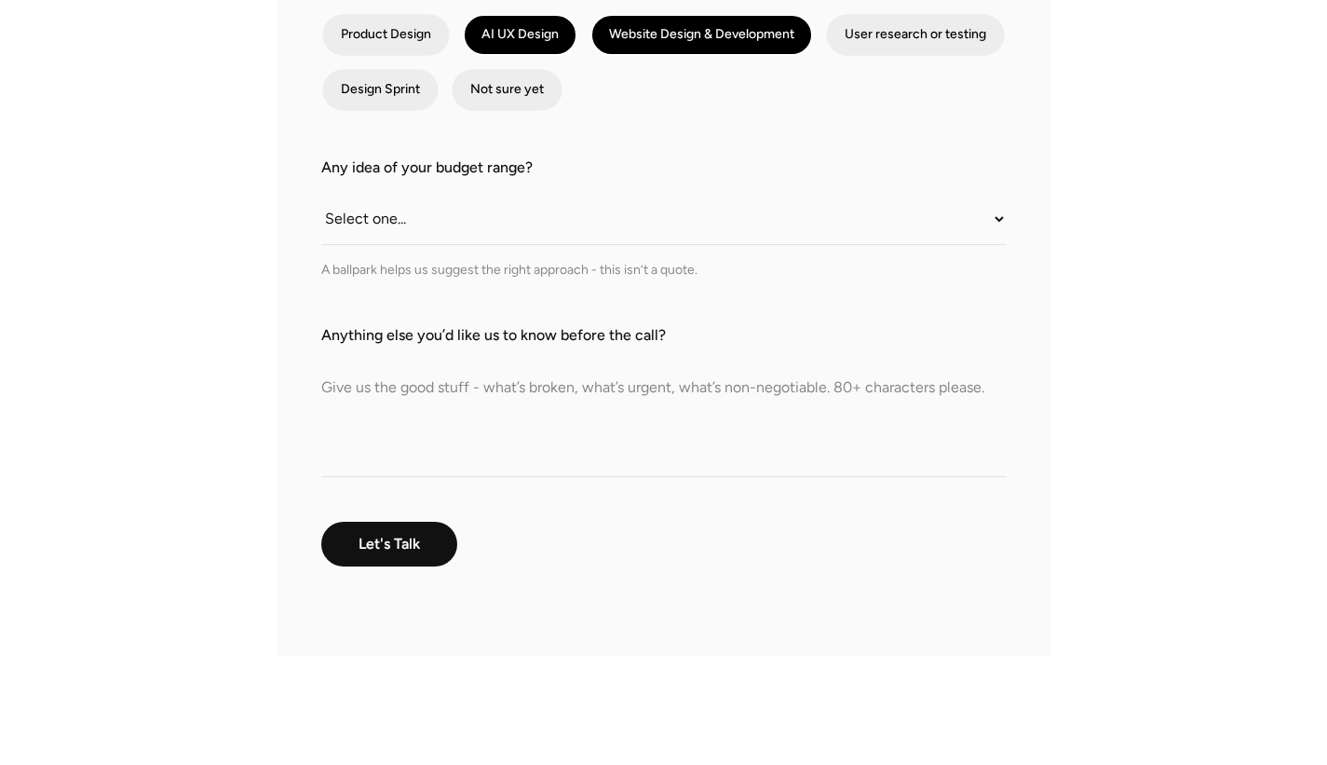
click at [386, 477] on textarea "Anything else you’d like us to know before the call?" at bounding box center [663, 411] width 685 height 130
click at [369, 477] on textarea "Anything else you’d like us to know before the call?" at bounding box center [663, 411] width 685 height 130
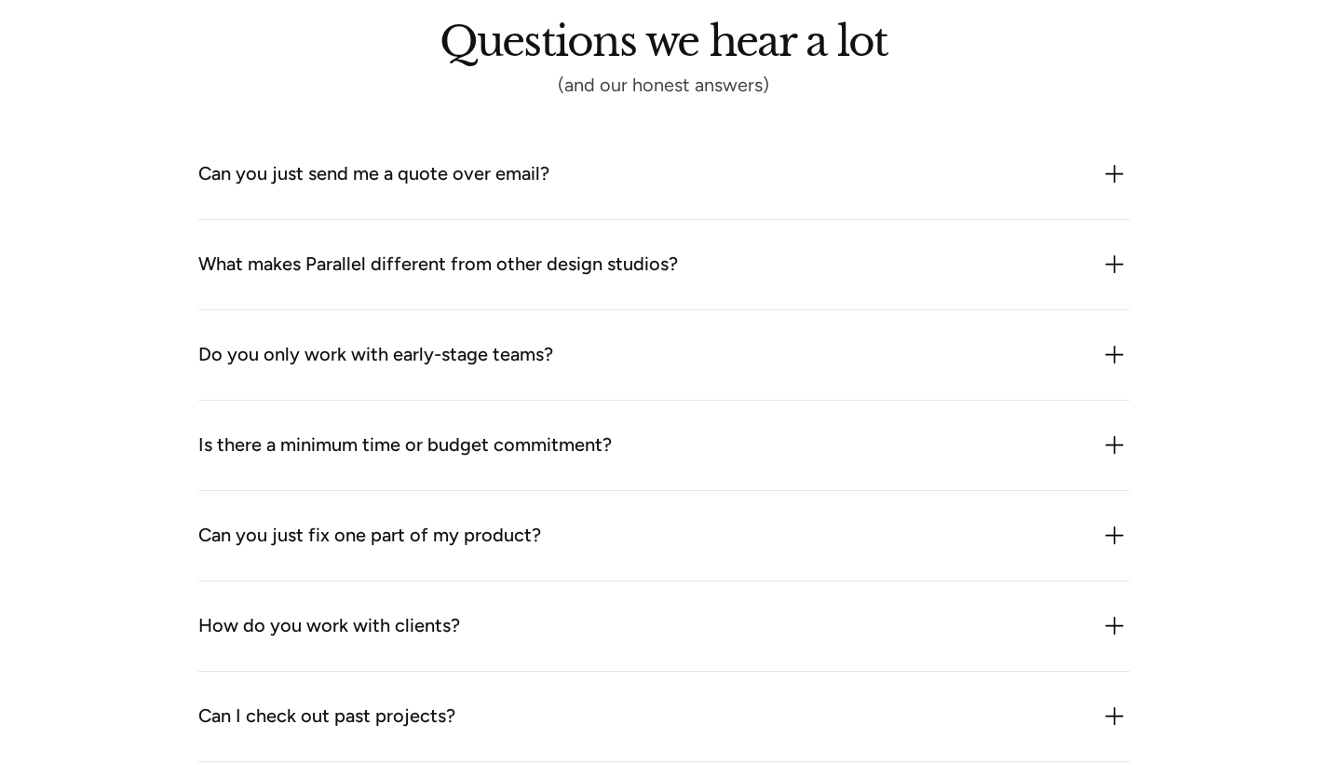
scroll to position [1000, 0]
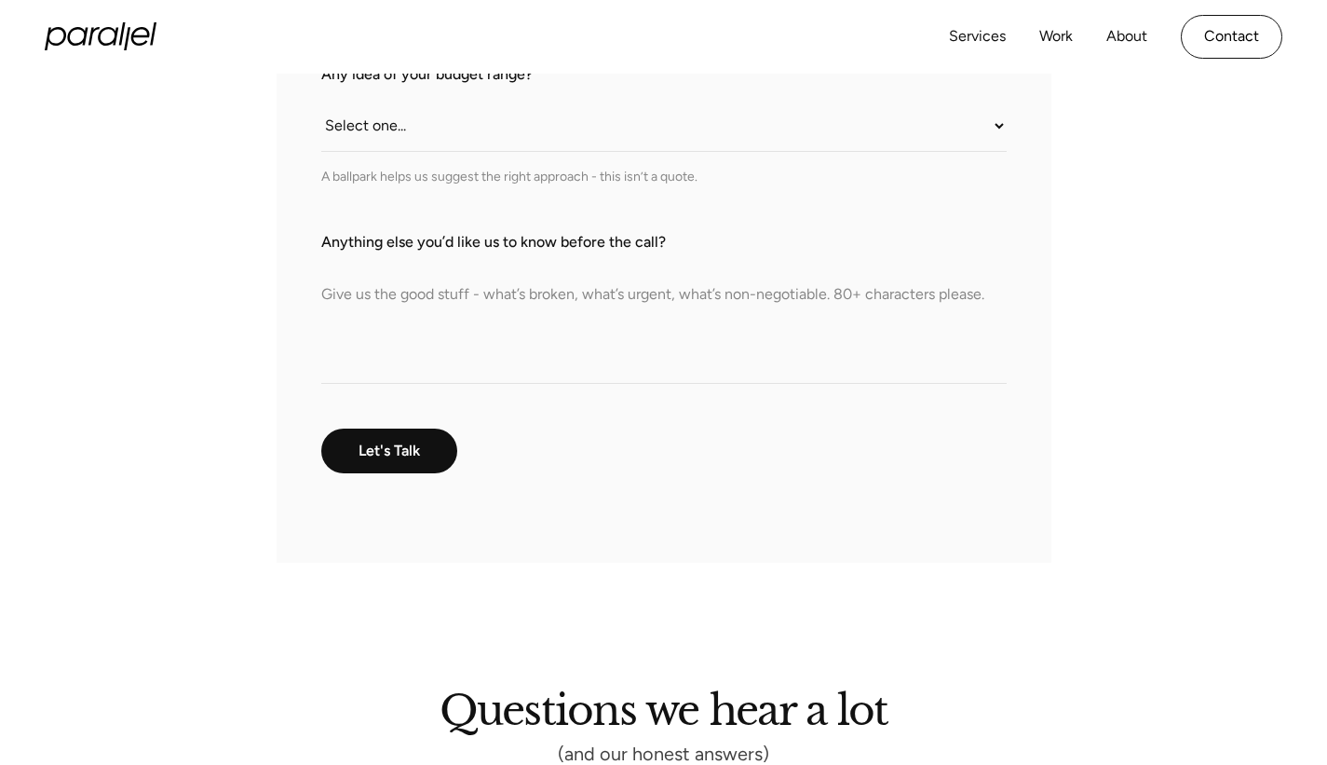
click at [644, 384] on textarea "Anything else you’d like us to know before the call?" at bounding box center [663, 318] width 685 height 130
click at [401, 384] on textarea "Anything else you’d like us to know before the call?" at bounding box center [663, 318] width 685 height 130
click at [982, 346] on textarea "Anything else you’d like us to know before the call?" at bounding box center [663, 318] width 685 height 130
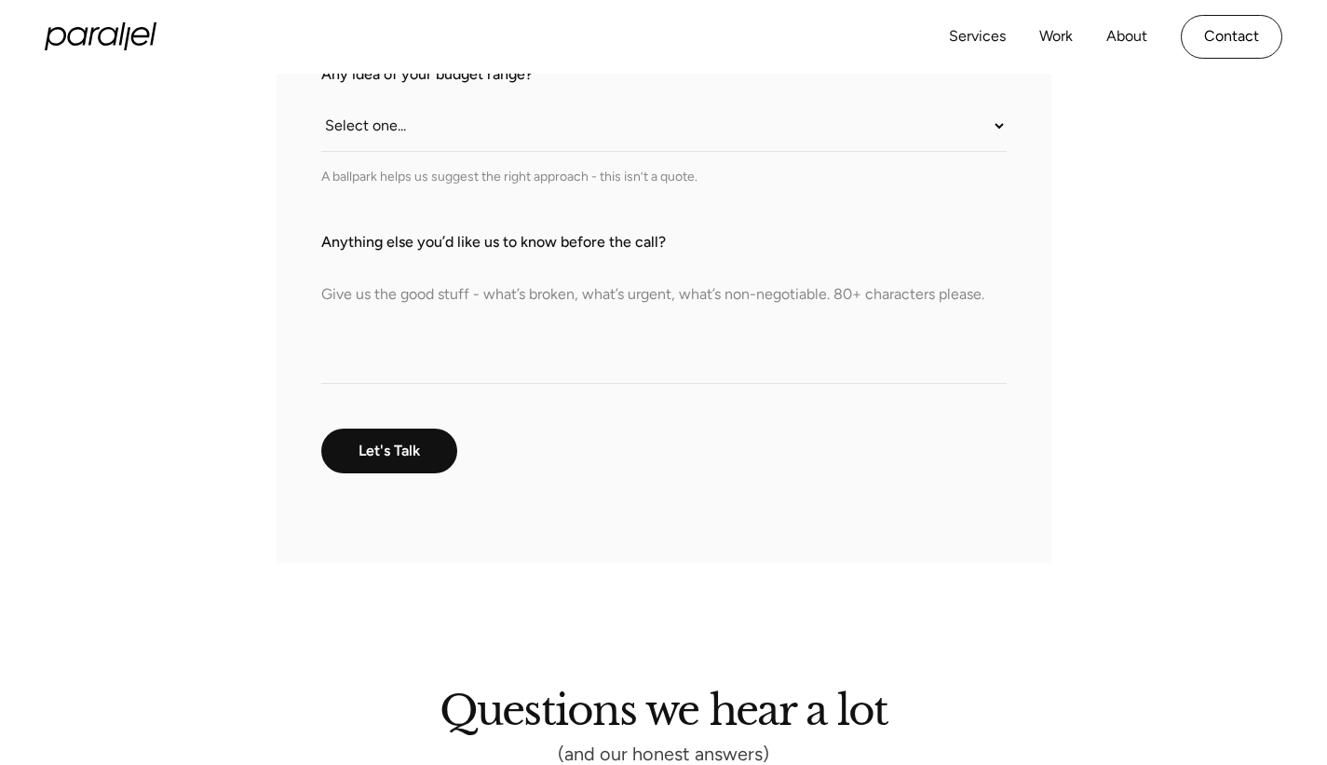
click at [616, 456] on form "What do we call you? What do we call you? Company Email What stage is your prod…" at bounding box center [663, 13] width 685 height 1010
click at [596, 384] on textarea "Anything else you’d like us to know before the call?" at bounding box center [663, 318] width 685 height 130
paste textarea "Best regards, XYZ Director Flameback Capital [Contact Information"
type textarea "Best regards, XYZ Director Flameback Capital [Contact Information"
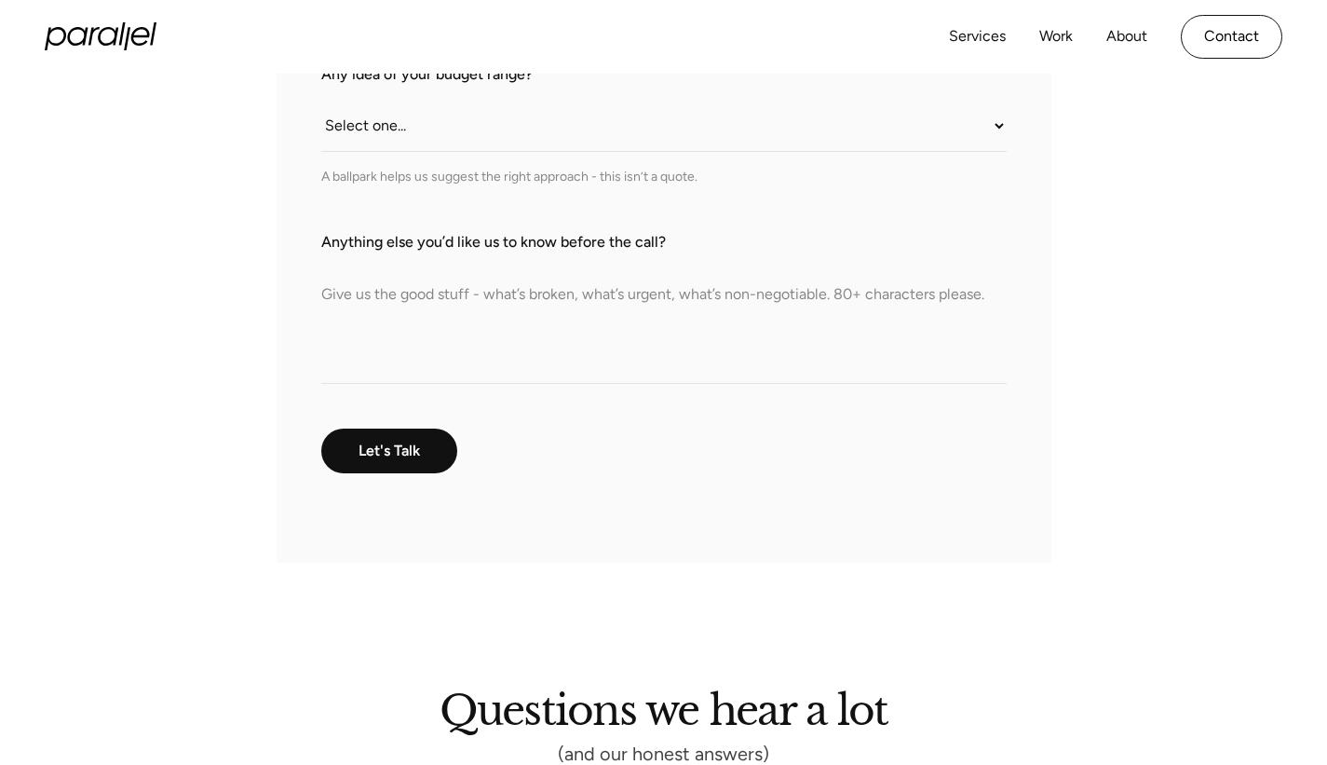
click at [478, 333] on textarea "Anything else you’d like us to know before the call?" at bounding box center [663, 318] width 685 height 130
click at [441, 384] on textarea "Anything else you’d like us to know before the call?" at bounding box center [663, 318] width 685 height 130
click at [564, 384] on textarea "Anything else you’d like us to know before the call?" at bounding box center [663, 318] width 685 height 130
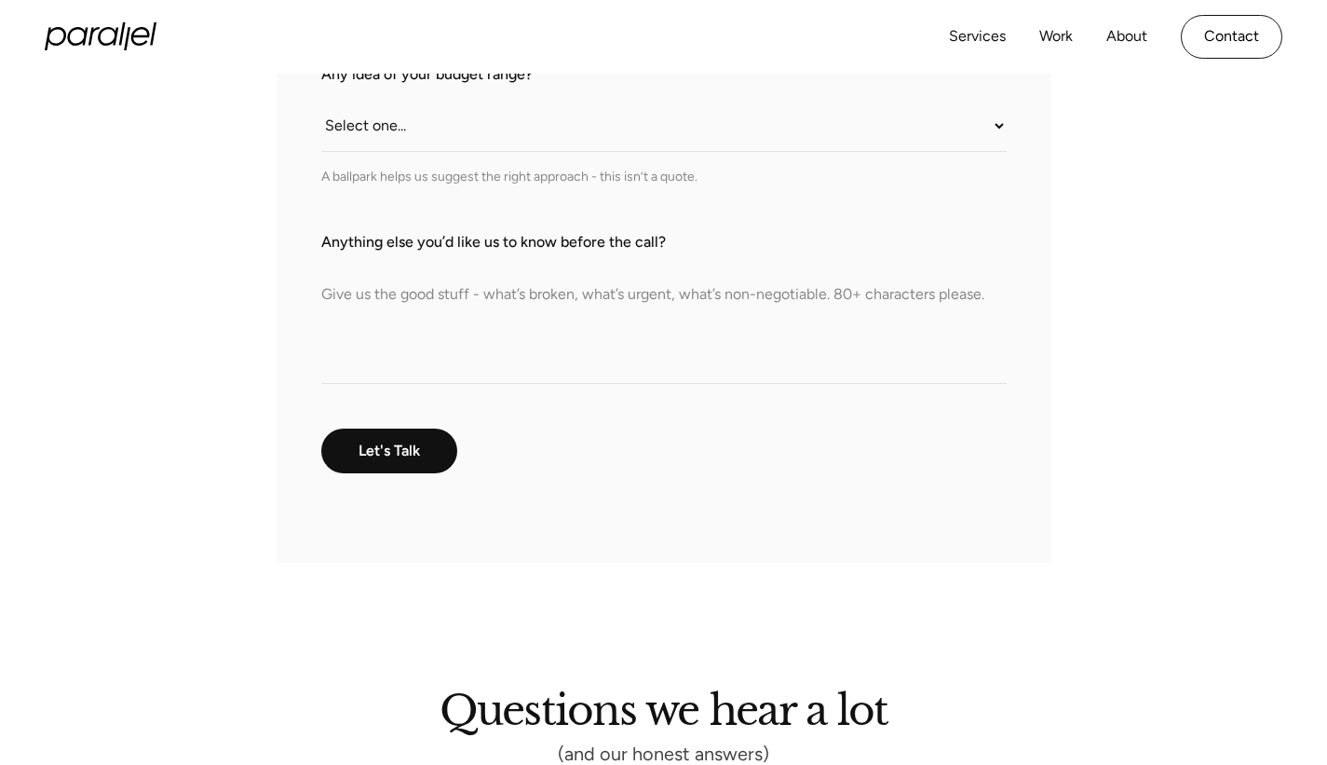
paste textarea "Dear [Agency Name] Team, My name is XYZ and I am the Director at Flameback Capi…"
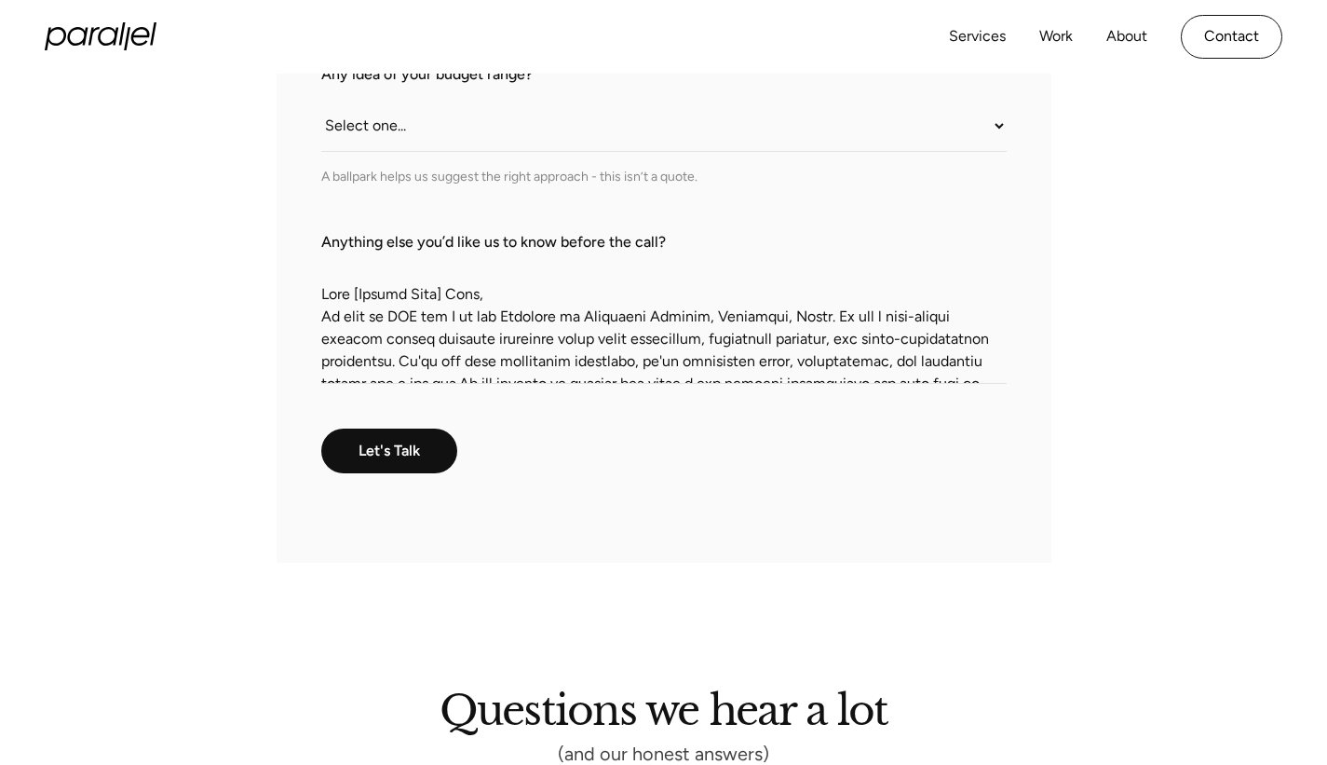
drag, startPoint x: 457, startPoint y: 337, endPoint x: 358, endPoint y: 339, distance: 99.7
click at [358, 339] on textarea "Anything else you’d like us to know before the call?" at bounding box center [663, 318] width 685 height 130
click at [365, 341] on textarea "Anything else you’d like us to know before the call?" at bounding box center [663, 318] width 685 height 130
type textarea "Dear Parallel Team, My name is XYZ and I am the Director at Flameback Capital, …"
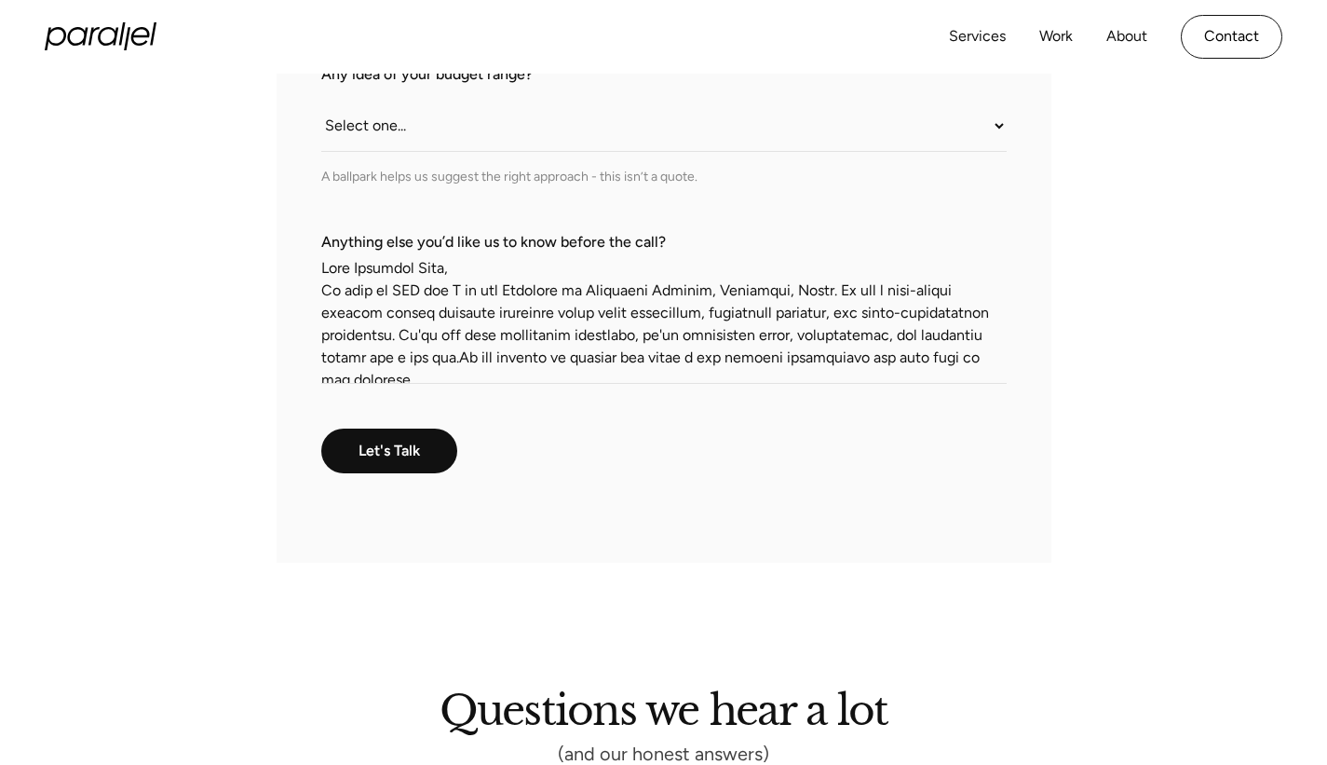
scroll to position [21, 0]
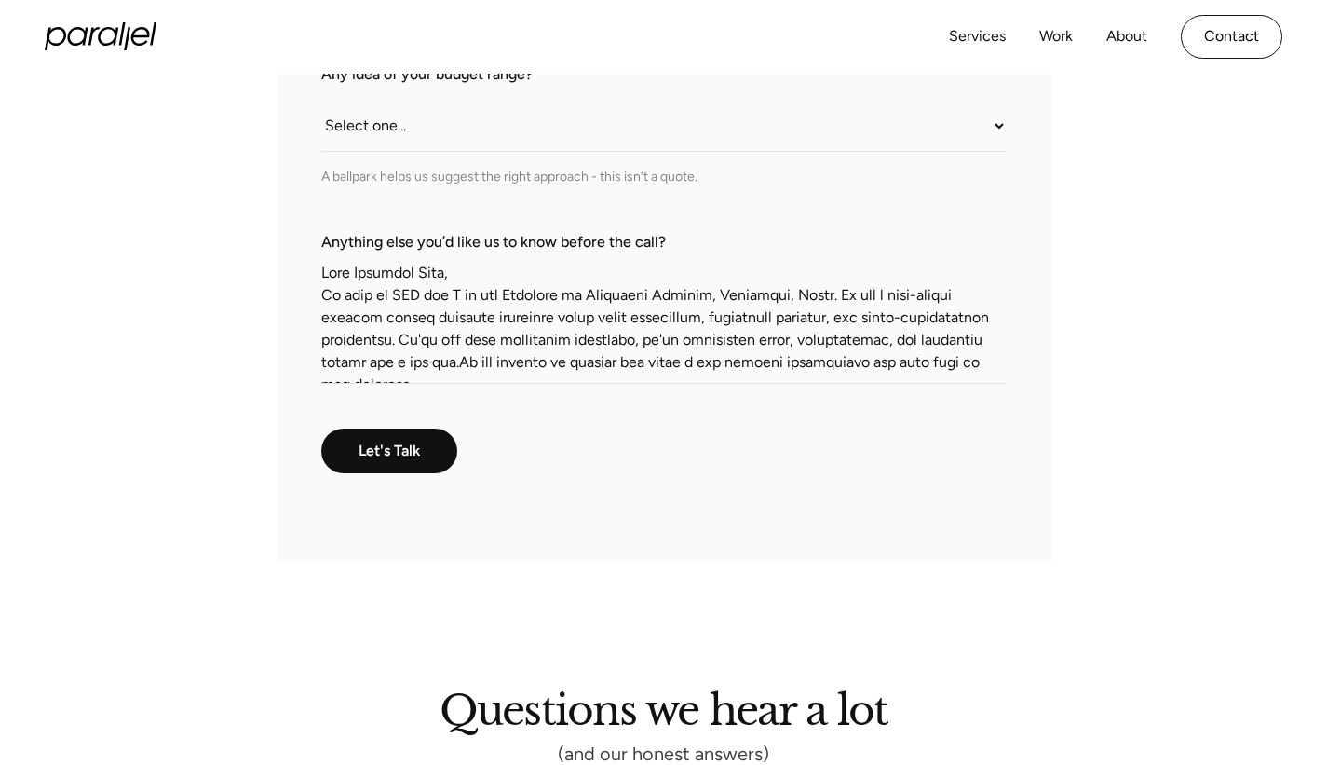
click at [373, 319] on textarea "Anything else you’d like us to know before the call?" at bounding box center [663, 318] width 685 height 130
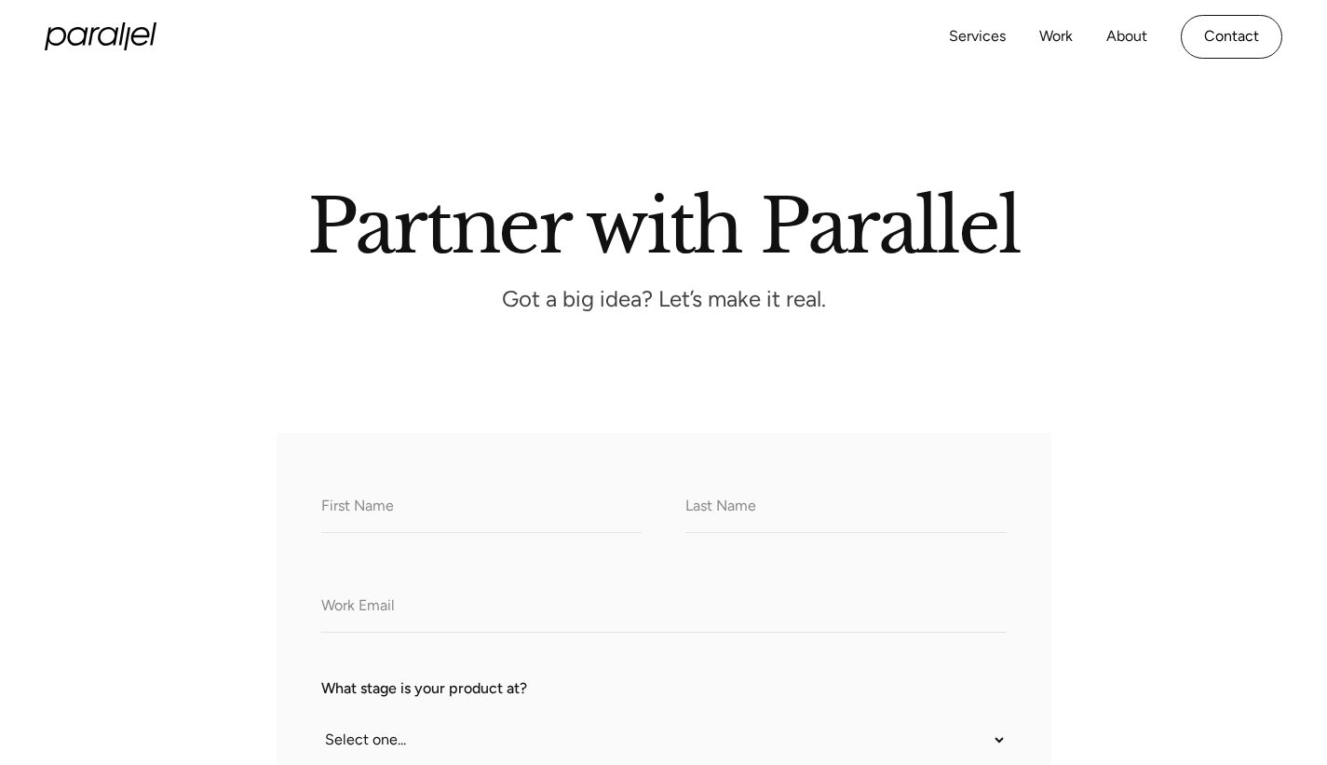
scroll to position [0, 0]
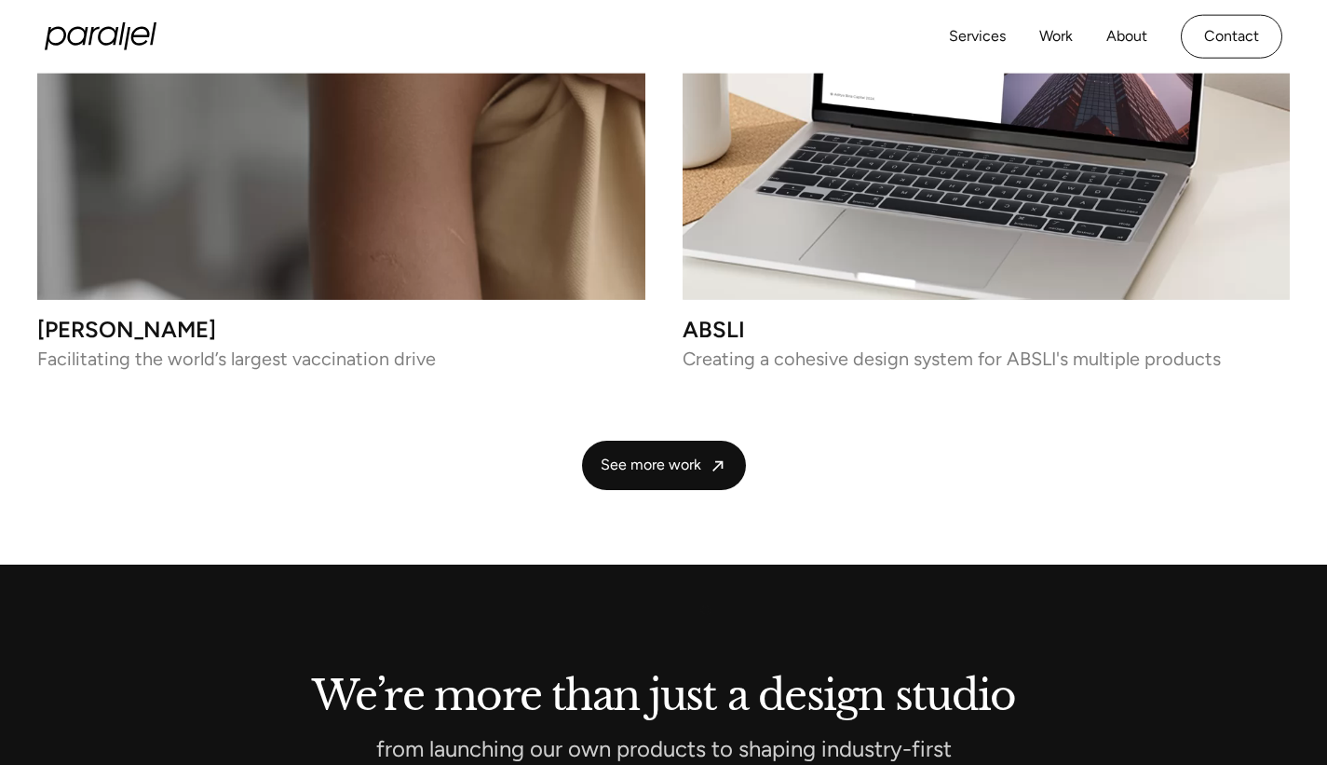
scroll to position [1047, 0]
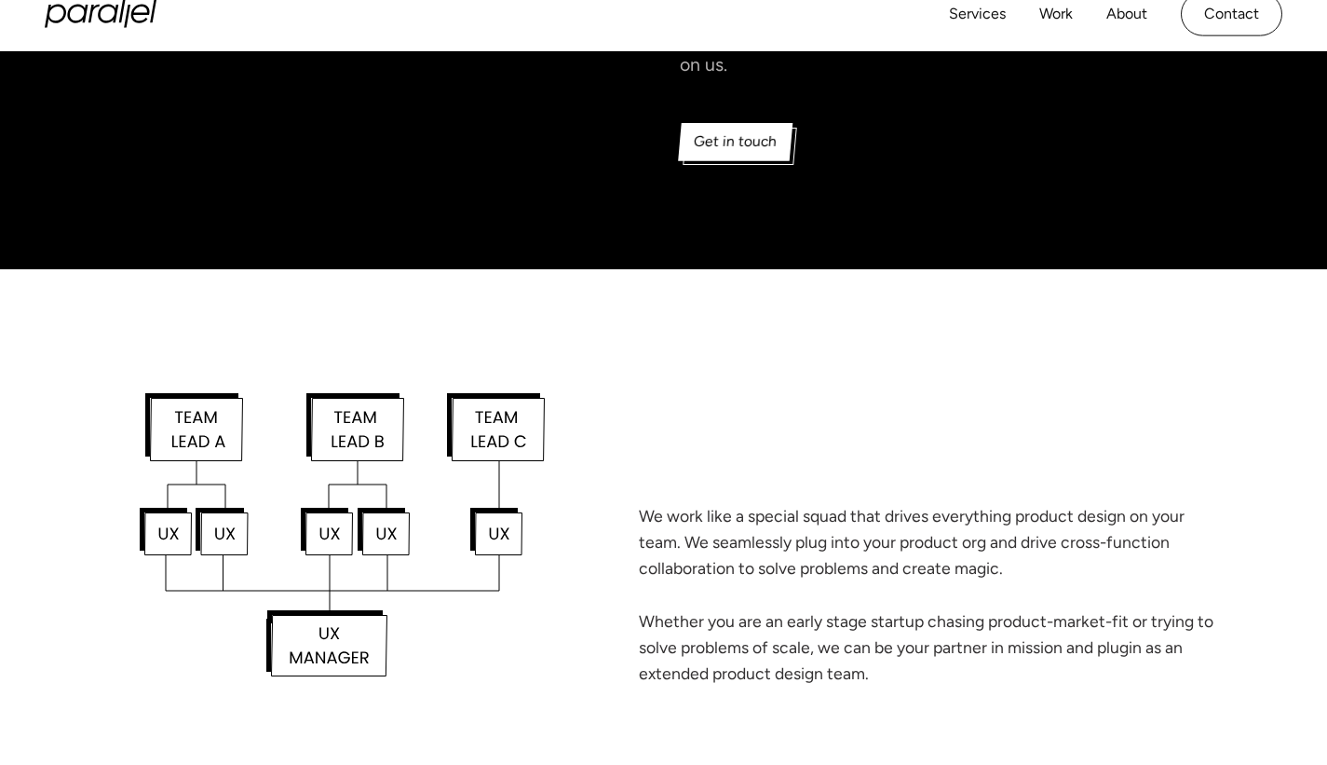
scroll to position [305, 0]
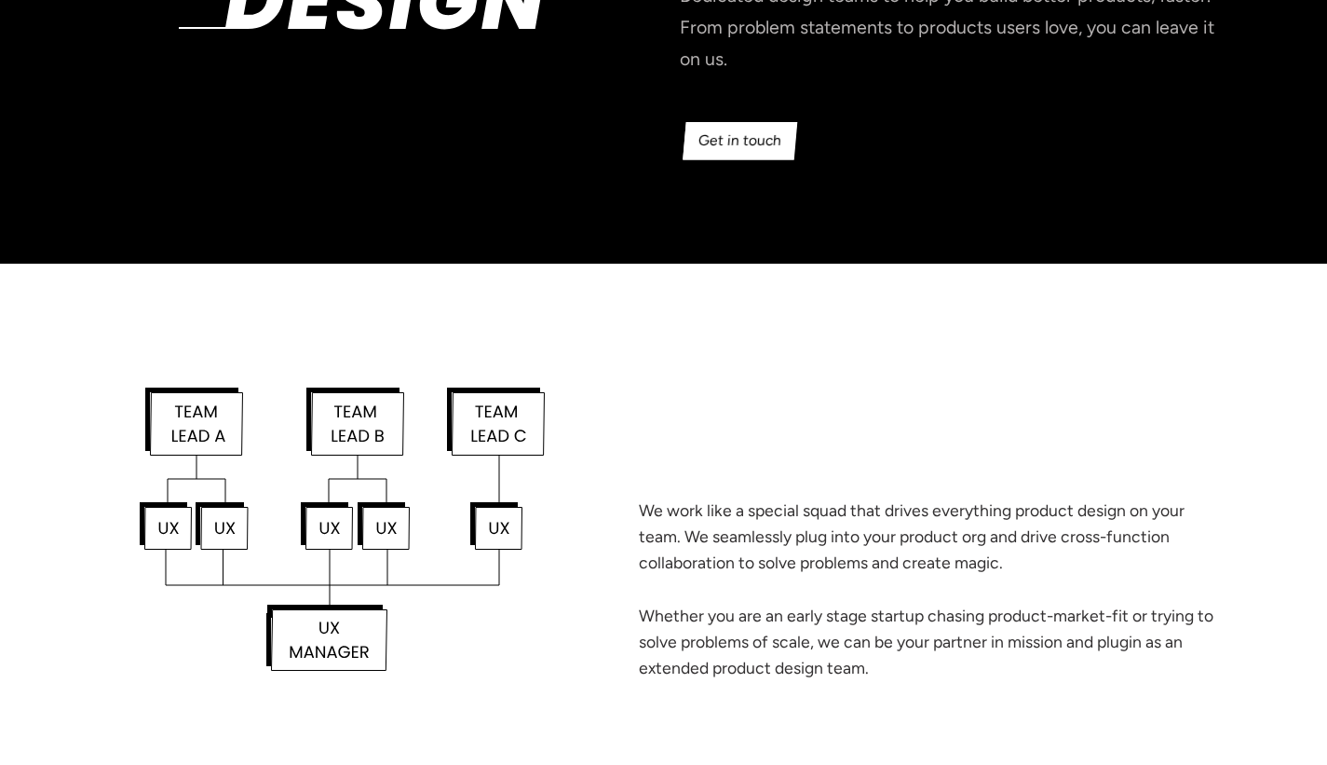
click at [717, 151] on link "Get in touch" at bounding box center [740, 140] width 114 height 37
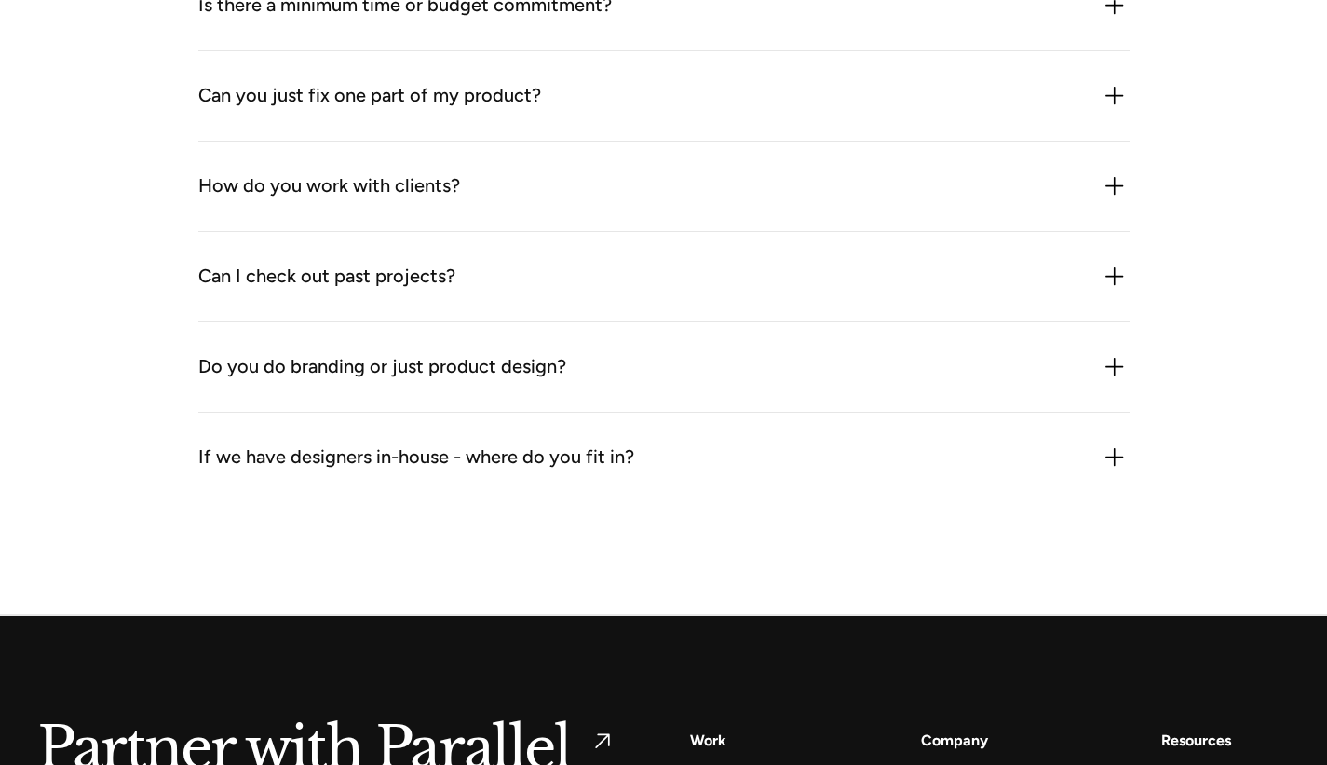
scroll to position [2571, 0]
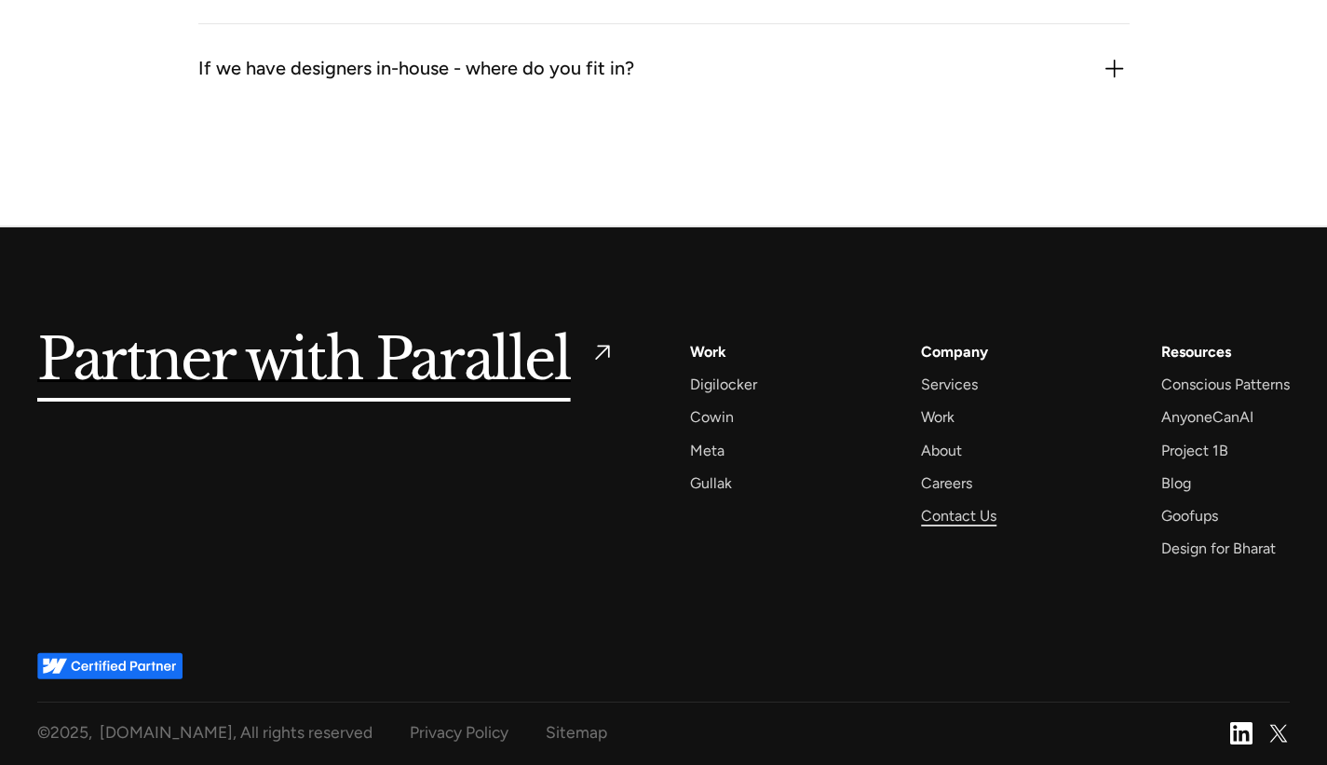
click at [955, 522] on div "Contact Us" at bounding box center [958, 515] width 75 height 25
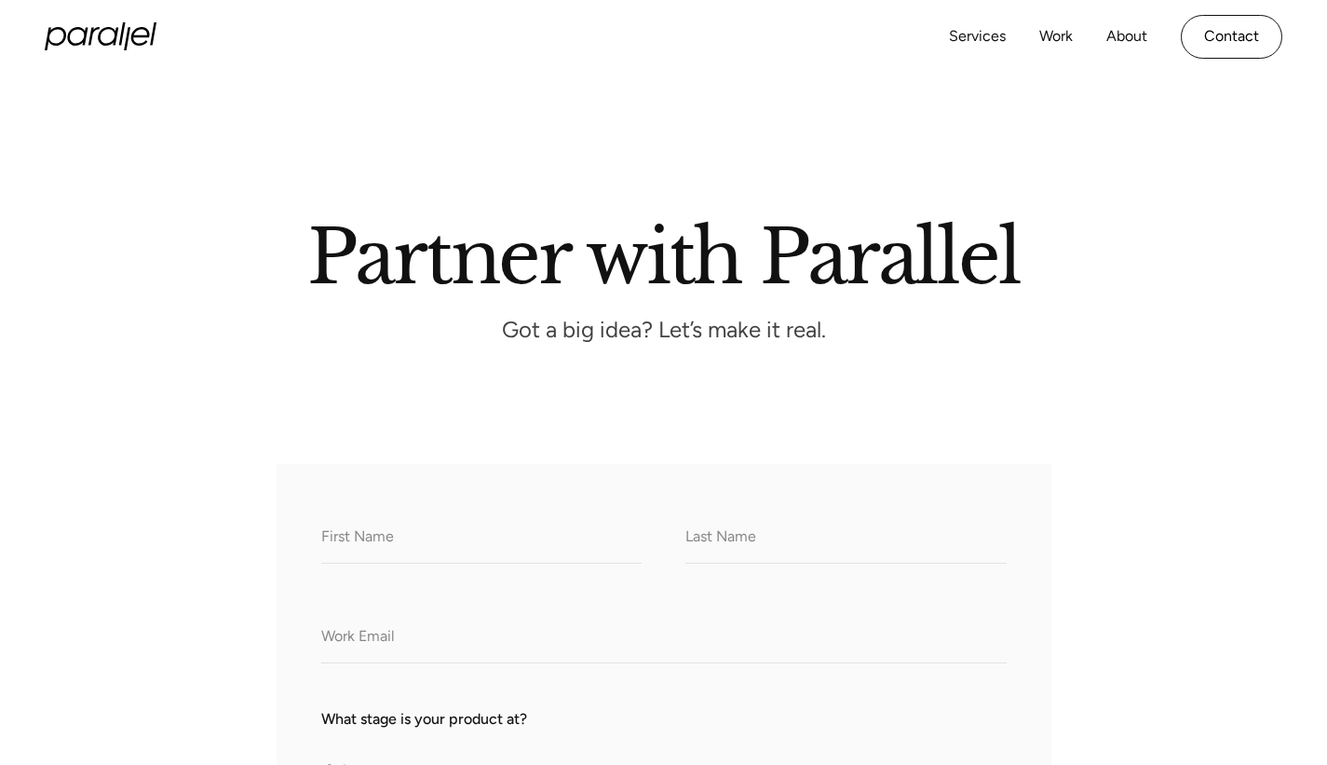
scroll to position [393, 0]
